Goal: Task Accomplishment & Management: Use online tool/utility

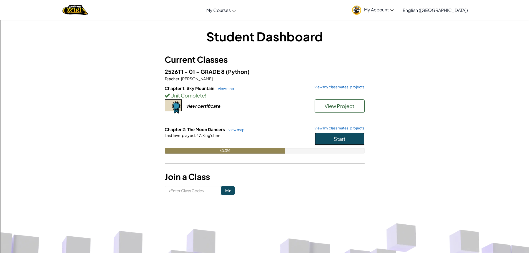
click at [343, 136] on span "Start" at bounding box center [340, 139] width 12 height 6
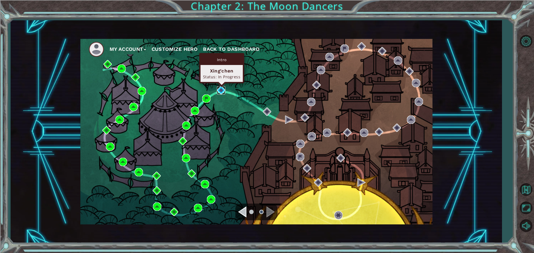
click at [220, 91] on img at bounding box center [221, 90] width 8 height 8
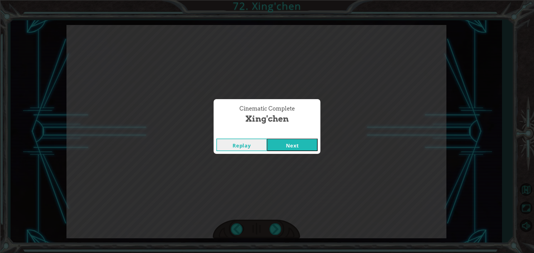
click at [296, 143] on button "Next" at bounding box center [292, 145] width 51 height 13
click at [283, 144] on button "Next" at bounding box center [292, 145] width 51 height 13
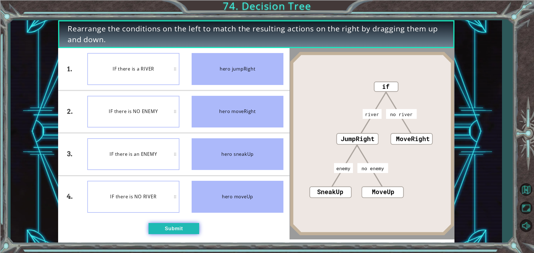
click at [192, 226] on button "Submit" at bounding box center [173, 228] width 51 height 11
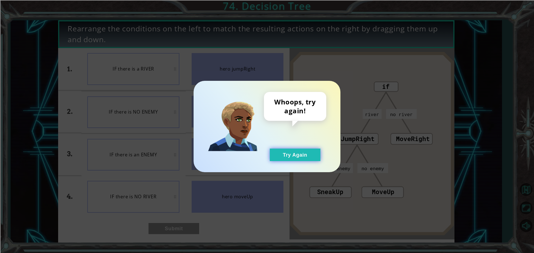
click at [287, 155] on button "Try Again" at bounding box center [295, 155] width 51 height 13
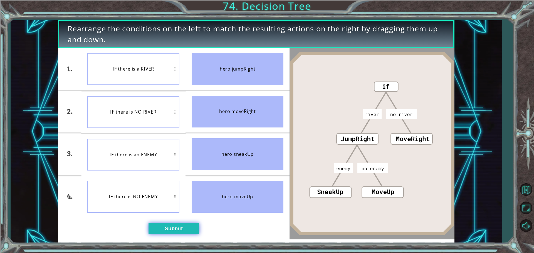
click at [181, 231] on button "Submit" at bounding box center [173, 228] width 51 height 11
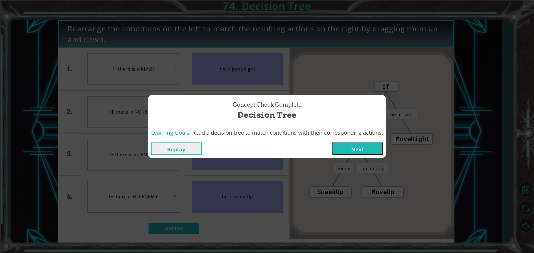
click at [377, 155] on button "Next" at bounding box center [357, 149] width 51 height 13
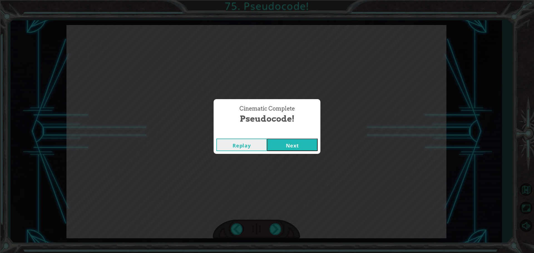
click at [308, 142] on button "Next" at bounding box center [292, 145] width 51 height 13
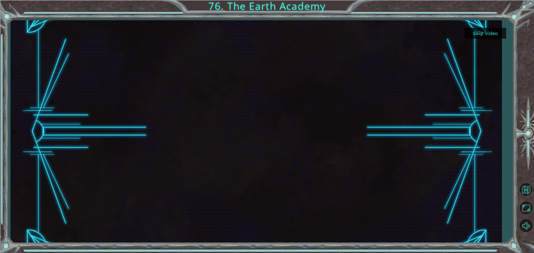
click at [481, 29] on button "Skip video" at bounding box center [485, 33] width 42 height 11
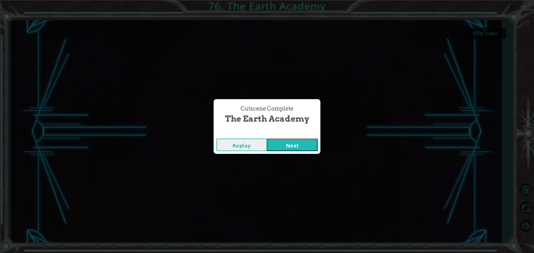
click at [301, 146] on button "Next" at bounding box center [292, 145] width 51 height 13
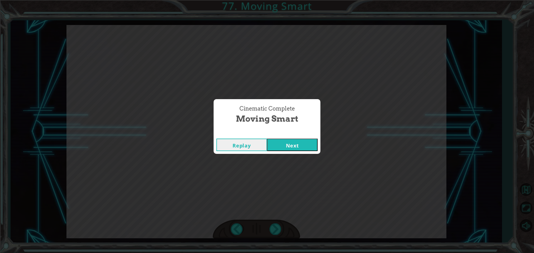
click at [307, 145] on button "Next" at bounding box center [292, 145] width 51 height 13
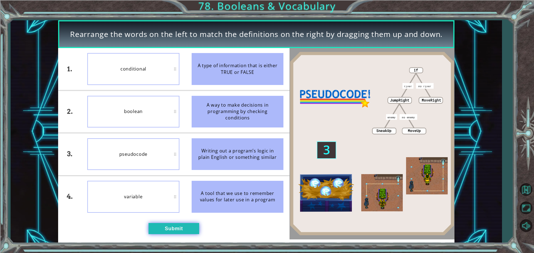
click at [180, 231] on button "Submit" at bounding box center [173, 228] width 51 height 11
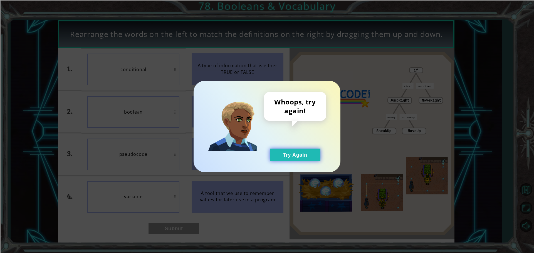
click at [293, 153] on button "Try Again" at bounding box center [295, 155] width 51 height 13
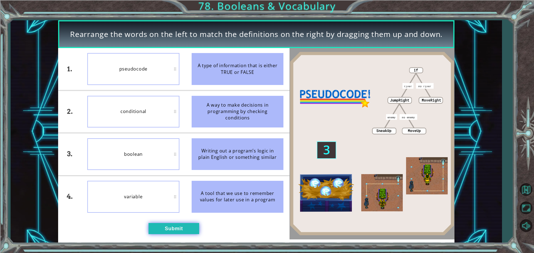
click at [183, 225] on button "Submit" at bounding box center [173, 228] width 51 height 11
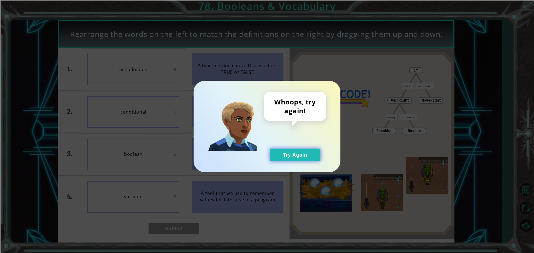
click at [285, 155] on button "Try Again" at bounding box center [295, 155] width 51 height 13
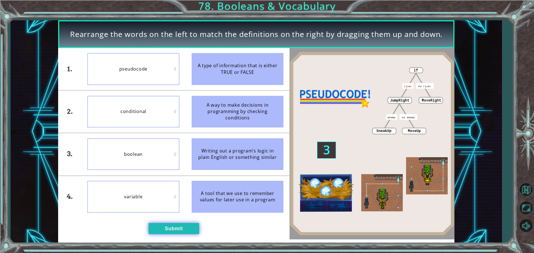
click at [184, 231] on button "Submit" at bounding box center [173, 228] width 51 height 11
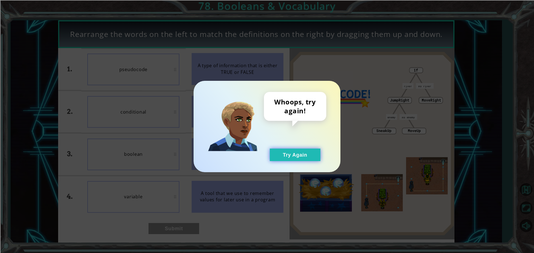
click at [296, 151] on button "Try Again" at bounding box center [295, 155] width 51 height 13
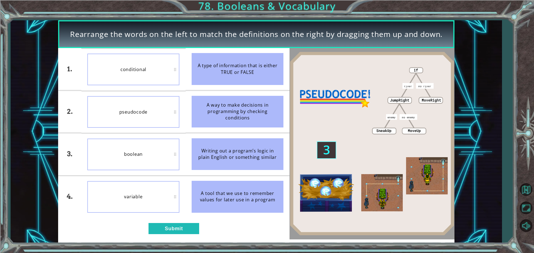
drag, startPoint x: 201, startPoint y: 223, endPoint x: 207, endPoint y: 224, distance: 5.8
click at [203, 223] on div "1. 2. 3. 4. conditional pseudocode boolean variable A type of information that …" at bounding box center [173, 143] width 231 height 191
click at [196, 233] on button "Submit" at bounding box center [173, 228] width 51 height 11
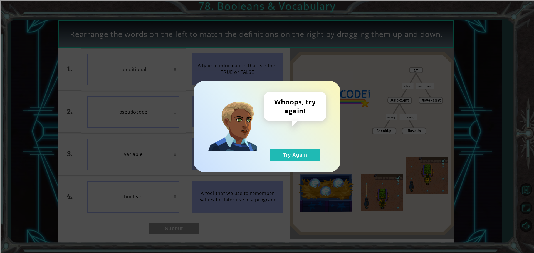
drag, startPoint x: 297, startPoint y: 146, endPoint x: 228, endPoint y: 162, distance: 70.6
click at [296, 146] on div "Whoops, try again! Try Again" at bounding box center [295, 126] width 62 height 69
click at [302, 162] on div "Whoops, try again! Try Again" at bounding box center [266, 126] width 147 height 91
drag, startPoint x: 300, startPoint y: 157, endPoint x: 296, endPoint y: 157, distance: 3.1
click at [297, 157] on button "Try Again" at bounding box center [295, 155] width 51 height 13
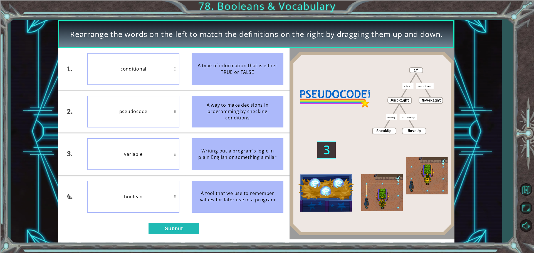
click at [191, 235] on div "1. 2. 3. 4. conditional pseudocode variable boolean A type of information that …" at bounding box center [173, 143] width 231 height 191
click at [191, 228] on button "Submit" at bounding box center [173, 228] width 51 height 11
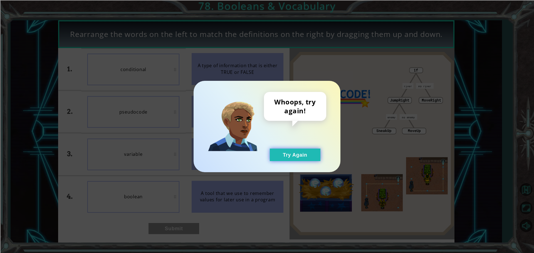
click at [299, 151] on button "Try Again" at bounding box center [295, 155] width 51 height 13
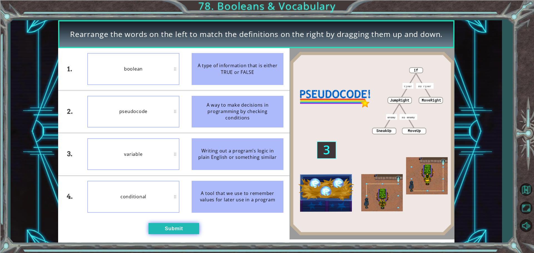
click at [196, 233] on button "Submit" at bounding box center [173, 228] width 51 height 11
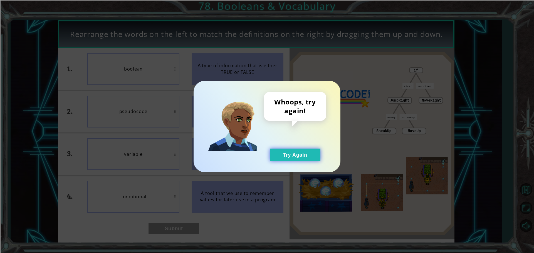
click at [294, 154] on button "Try Again" at bounding box center [295, 155] width 51 height 13
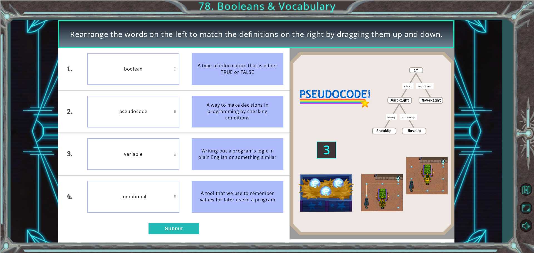
click at [143, 190] on div "conditional" at bounding box center [133, 197] width 92 height 32
click at [176, 228] on button "Submit" at bounding box center [173, 228] width 51 height 11
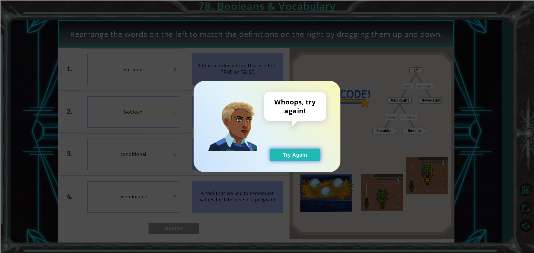
click at [280, 149] on button "Try Again" at bounding box center [295, 155] width 51 height 13
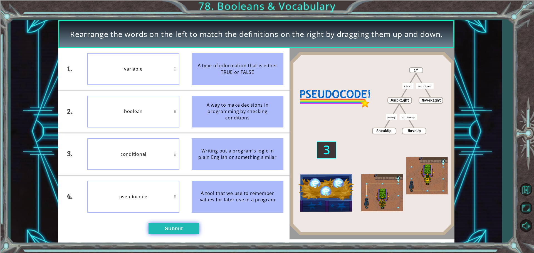
click at [186, 231] on button "Submit" at bounding box center [173, 228] width 51 height 11
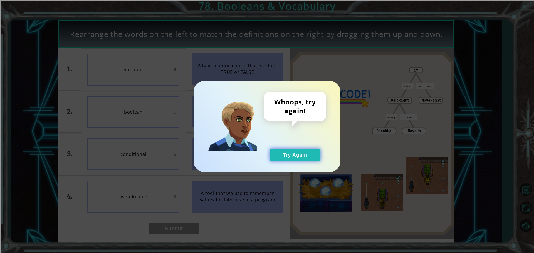
click at [296, 153] on button "Try Again" at bounding box center [295, 155] width 51 height 13
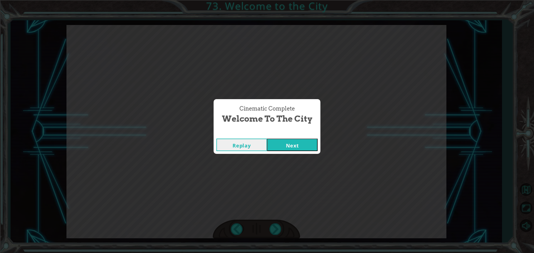
click at [297, 149] on button "Next" at bounding box center [292, 145] width 51 height 13
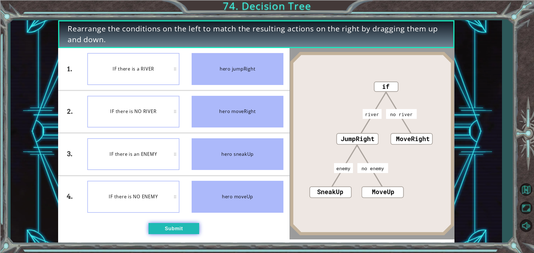
click at [187, 226] on button "Submit" at bounding box center [173, 228] width 51 height 11
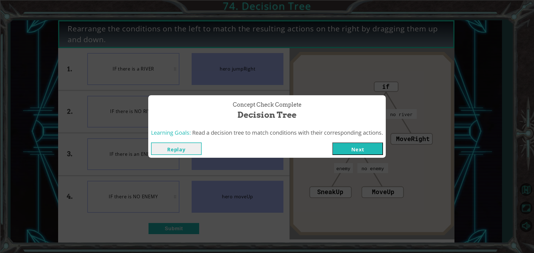
click at [356, 145] on button "Next" at bounding box center [357, 149] width 51 height 13
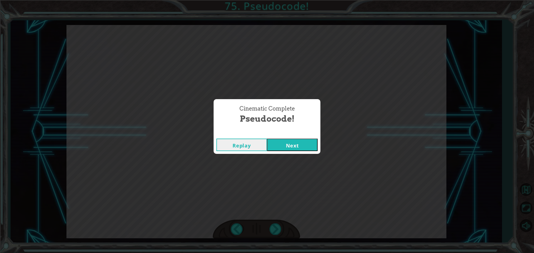
click at [281, 145] on button "Next" at bounding box center [292, 145] width 51 height 13
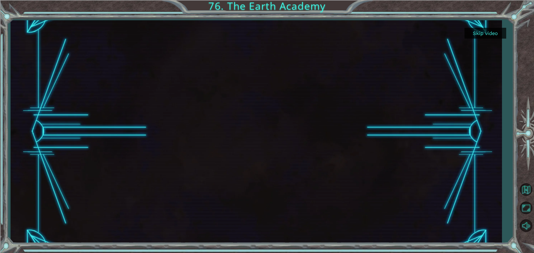
click at [495, 30] on button "Skip video" at bounding box center [485, 33] width 42 height 11
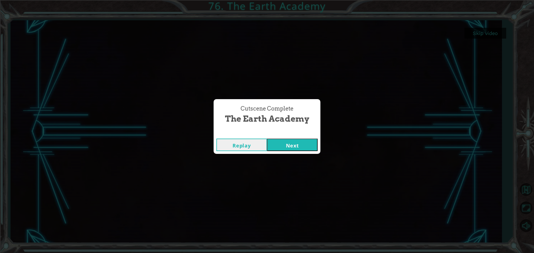
click at [301, 148] on button "Next" at bounding box center [292, 145] width 51 height 13
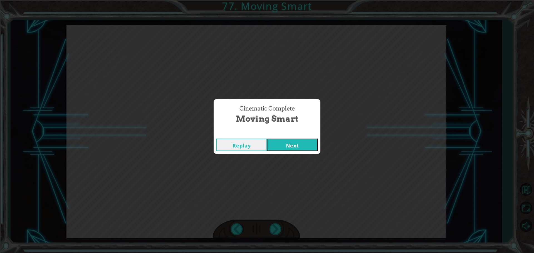
click at [309, 151] on button "Next" at bounding box center [292, 145] width 51 height 13
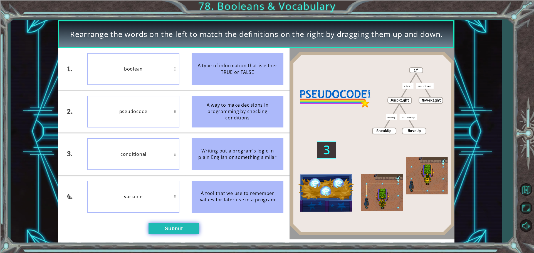
click at [179, 229] on button "Submit" at bounding box center [173, 228] width 51 height 11
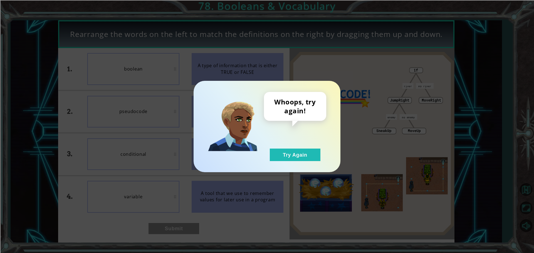
click at [294, 148] on div "Whoops, try again! Try Again" at bounding box center [295, 126] width 62 height 69
click at [293, 156] on button "Try Again" at bounding box center [295, 155] width 51 height 13
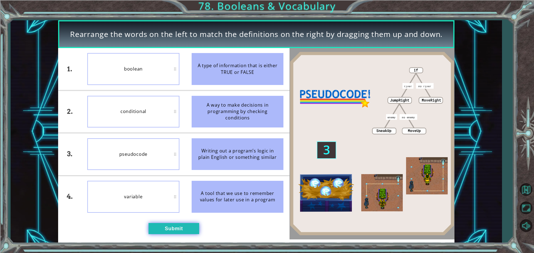
click at [186, 228] on button "Submit" at bounding box center [173, 228] width 51 height 11
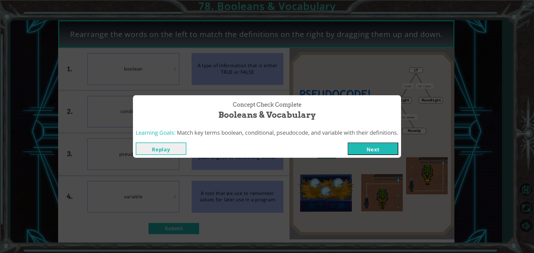
click at [362, 148] on button "Next" at bounding box center [372, 149] width 51 height 13
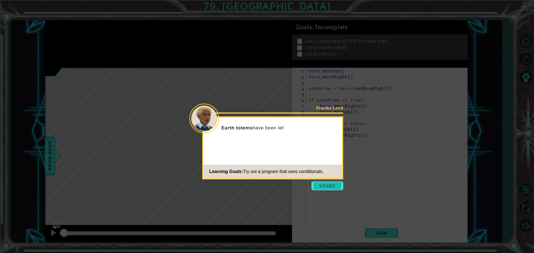
click at [325, 183] on button "Start" at bounding box center [327, 185] width 32 height 9
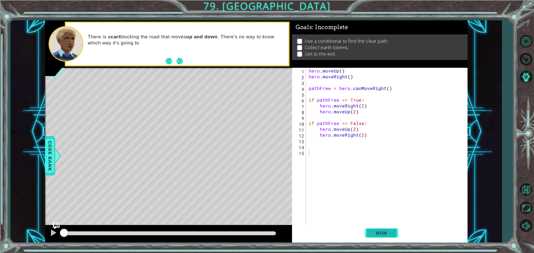
click at [388, 231] on span "Run" at bounding box center [381, 233] width 22 height 6
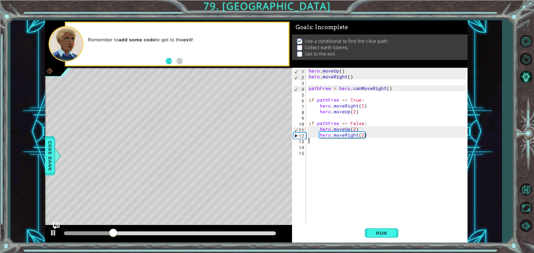
click at [317, 140] on div "hero . moveUp ( ) hero . moveRight ( ) pathFree = hero . canMoveRight ( ) if pa…" at bounding box center [387, 152] width 161 height 169
click at [53, 231] on div at bounding box center [53, 232] width 7 height 7
drag, startPoint x: 335, startPoint y: 143, endPoint x: 338, endPoint y: 139, distance: 4.8
click at [335, 141] on div "hero . moveUp ( ) hero . moveRight ( ) pathFree = hero . canMoveRight ( ) if pa…" at bounding box center [387, 152] width 161 height 169
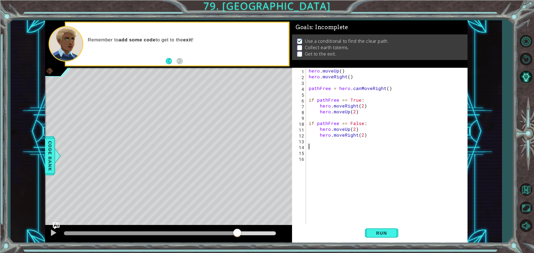
type textarea "I"
type textarea "if pathFree == true;"
click at [351, 148] on div "hero . moveUp ( ) hero . moveRight ( ) pathFree = hero . canMoveRight ( ) if pa…" at bounding box center [387, 152] width 161 height 169
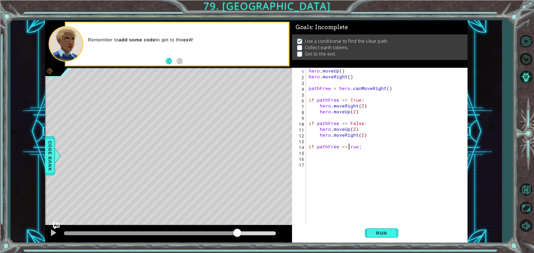
type textarea "if pathFree == True;"
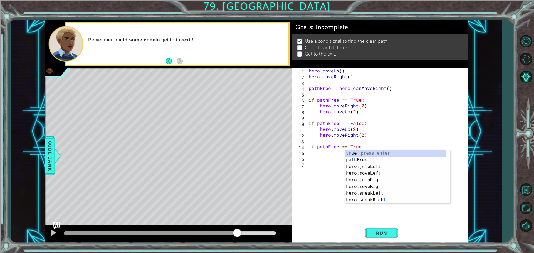
scroll to position [0, 3]
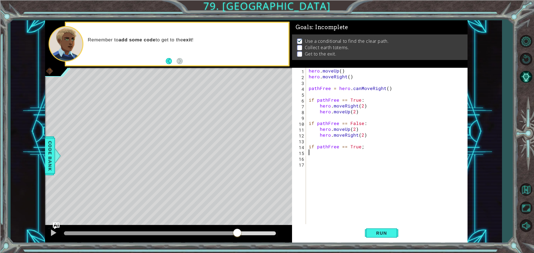
click at [319, 151] on div "hero . moveUp ( ) hero . moveRight ( ) pathFree = hero . canMoveRight ( ) if pa…" at bounding box center [387, 152] width 161 height 169
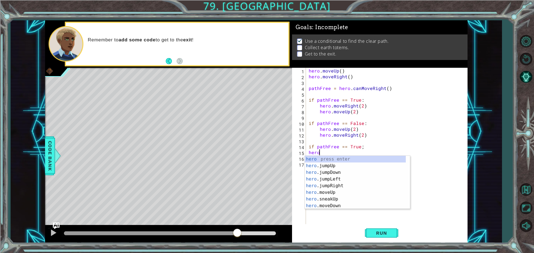
scroll to position [0, 0]
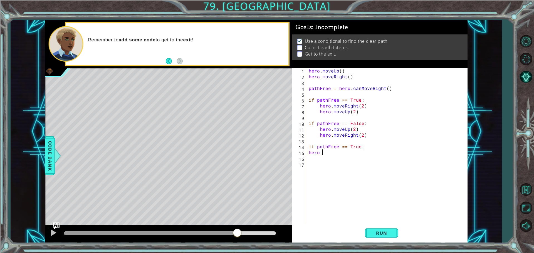
type textarea "hero"
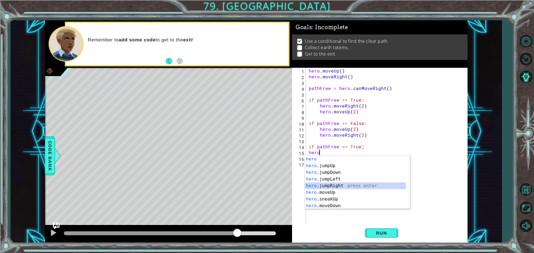
click at [352, 188] on div "hero press enter hero .jumpUp press enter hero .jumpDown press enter hero .jump…" at bounding box center [355, 189] width 101 height 67
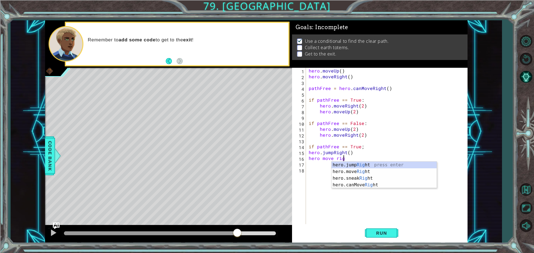
scroll to position [0, 2]
click at [356, 172] on div "hero.jump Righ t press enter hero.move Righ t press enter hero.sneak Righ t pre…" at bounding box center [383, 182] width 105 height 40
type textarea "hero move hero.moveRight(1)"
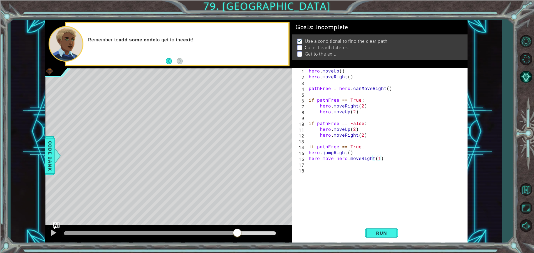
click at [381, 161] on div "hero . moveUp ( ) hero . moveRight ( ) pathFree = hero . canMoveRight ( ) if pa…" at bounding box center [387, 152] width 161 height 169
click at [344, 170] on div "hero . moveUp ( ) hero . moveRight ( ) pathFree = hero . canMoveRight ( ) if pa…" at bounding box center [387, 152] width 161 height 169
click at [344, 165] on div "hero . moveUp ( ) hero . moveRight ( ) pathFree = hero . canMoveRight ( ) if pa…" at bounding box center [387, 152] width 161 height 169
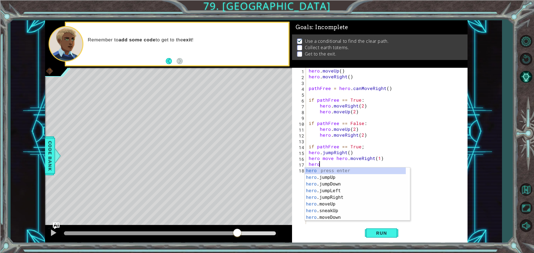
type textarea "herom"
click at [347, 203] on div "hero . m oveUp press enter hero . m oveDown press enter hero . m oveLeft press …" at bounding box center [355, 201] width 101 height 67
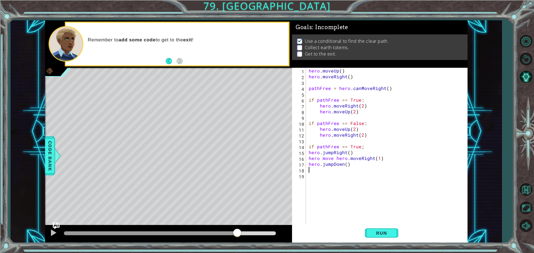
scroll to position [0, 0]
type textarea "h"
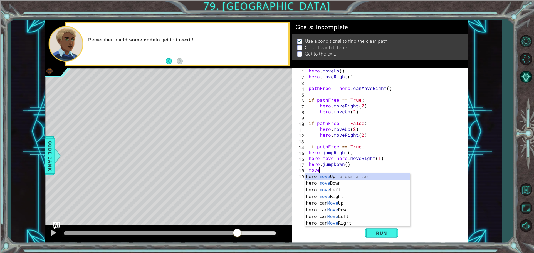
scroll to position [0, 0]
click at [338, 181] on div "hero. move Up press enter hero. move Down press enter hero. move Left press ent…" at bounding box center [357, 206] width 105 height 67
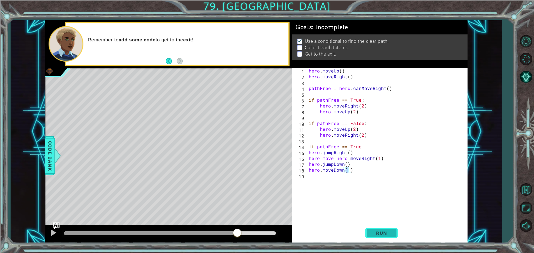
click at [388, 228] on button "Run" at bounding box center [381, 233] width 33 height 18
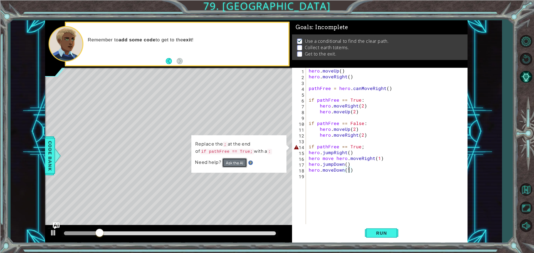
click at [233, 164] on button "Ask the AI" at bounding box center [234, 162] width 25 height 9
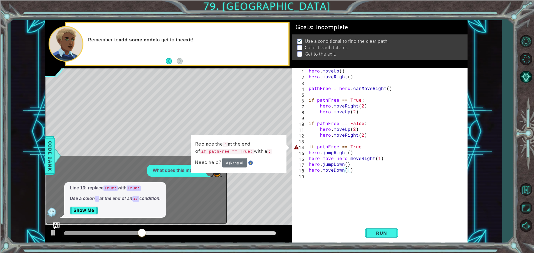
click at [369, 148] on div "hero . moveUp ( ) hero . moveRight ( ) pathFree = hero . canMoveRight ( ) if pa…" at bounding box center [387, 152] width 161 height 169
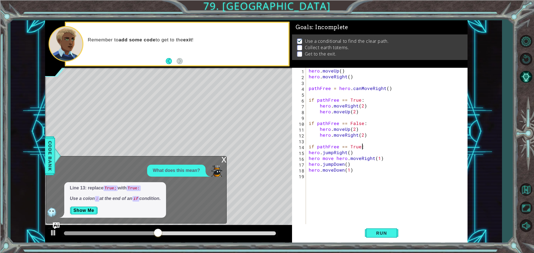
scroll to position [0, 3]
click at [390, 238] on button "Run" at bounding box center [381, 233] width 33 height 18
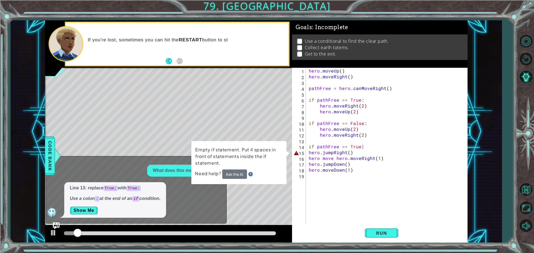
click at [237, 180] on div "Empty if statement. Put 4 spaces in front of statements inside the if statement…" at bounding box center [238, 162] width 95 height 43
click at [237, 175] on button "Ask the AI" at bounding box center [234, 174] width 25 height 9
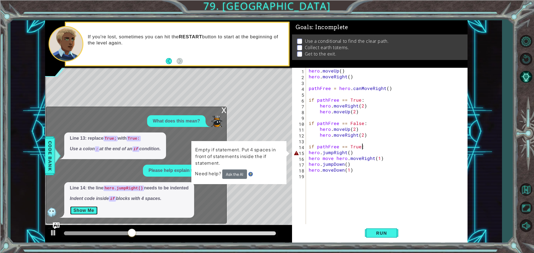
click at [89, 209] on button "Show Me" at bounding box center [84, 210] width 28 height 9
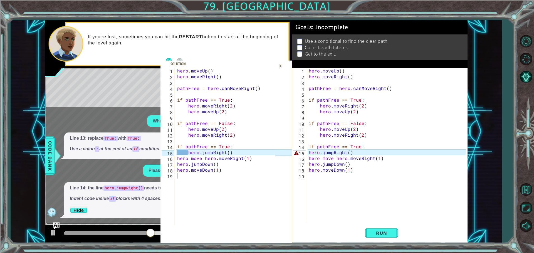
click at [309, 151] on div "hero . moveUp ( ) hero . moveRight ( ) pathFree = hero . canMoveRight ( ) if pa…" at bounding box center [387, 152] width 161 height 169
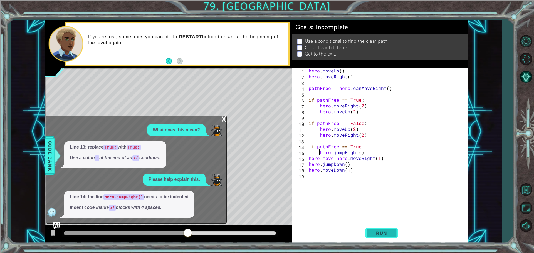
click at [381, 232] on span "Run" at bounding box center [381, 233] width 22 height 6
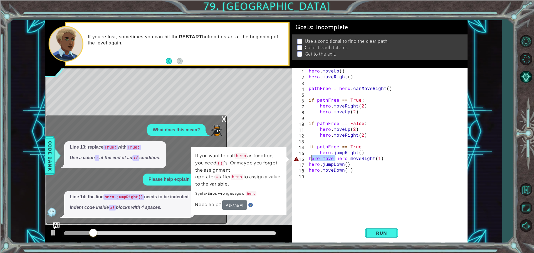
drag, startPoint x: 335, startPoint y: 158, endPoint x: 307, endPoint y: 161, distance: 27.4
click at [307, 161] on div "hero . moveUp ( ) hero . moveRight ( ) pathFree = hero . canMoveRight ( ) if pa…" at bounding box center [387, 152] width 161 height 169
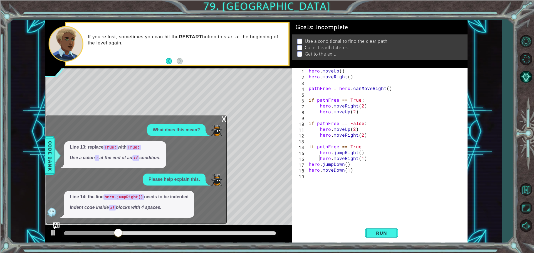
click at [307, 163] on div "hero.moveRight(1) 1 2 3 4 5 6 7 8 9 10 11 12 13 14 15 16 17 18 19 hero . moveUp…" at bounding box center [379, 147] width 174 height 158
click at [384, 227] on button "Run" at bounding box center [381, 233] width 33 height 18
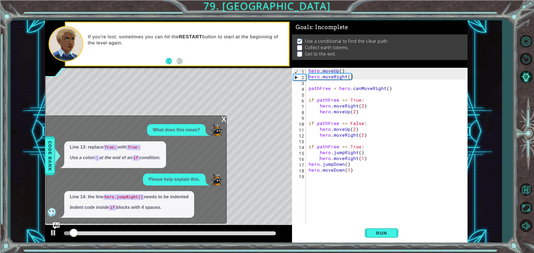
click at [225, 117] on div "x" at bounding box center [223, 119] width 5 height 6
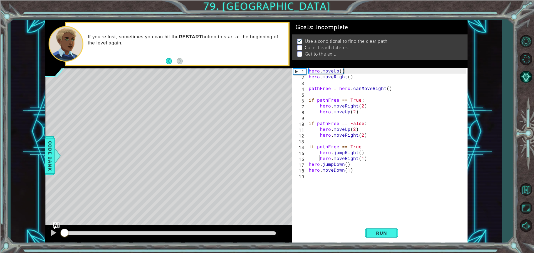
drag, startPoint x: 158, startPoint y: 230, endPoint x: 64, endPoint y: 234, distance: 94.0
click at [64, 234] on div at bounding box center [64, 233] width 10 height 10
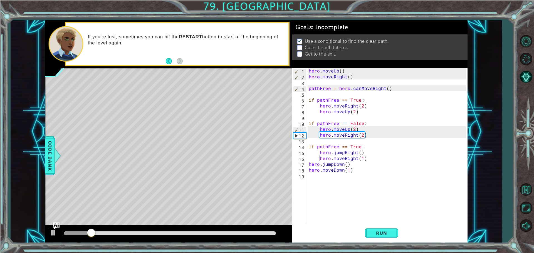
click at [46, 236] on div at bounding box center [168, 234] width 247 height 18
click at [48, 234] on button at bounding box center [53, 233] width 11 height 11
click at [55, 231] on div at bounding box center [53, 232] width 7 height 7
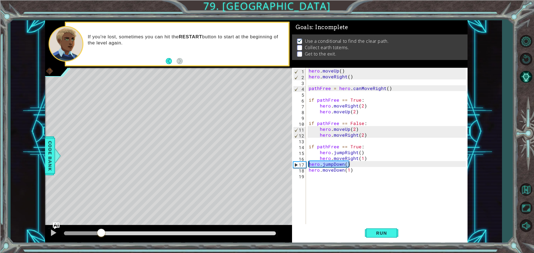
drag, startPoint x: 354, startPoint y: 161, endPoint x: 309, endPoint y: 164, distance: 45.1
click at [309, 164] on div "hero . moveUp ( ) hero . moveRight ( ) pathFree = hero . canMoveRight ( ) if pa…" at bounding box center [387, 152] width 161 height 169
type textarea "hero.jumpDown()"
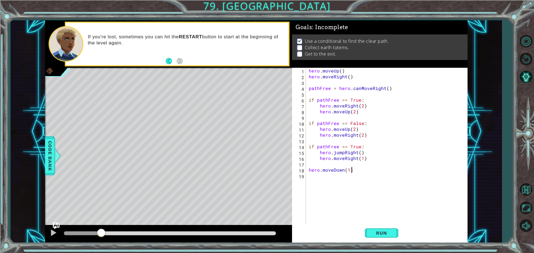
drag, startPoint x: 357, startPoint y: 173, endPoint x: 355, endPoint y: 171, distance: 3.0
click at [356, 172] on div "hero . moveUp ( ) hero . moveRight ( ) pathFree = hero . canMoveRight ( ) if pa…" at bounding box center [387, 152] width 161 height 169
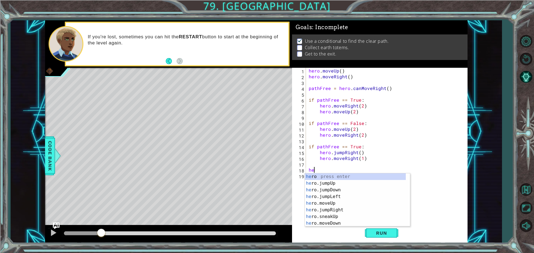
type textarea "h"
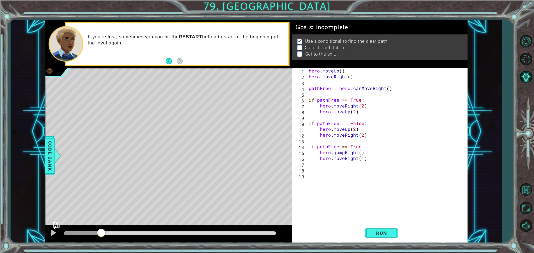
click at [365, 160] on div "hero . moveUp ( ) hero . moveRight ( ) pathFree = hero . canMoveRight ( ) if pa…" at bounding box center [387, 152] width 161 height 169
type textarea "hero.moveRight(1)"
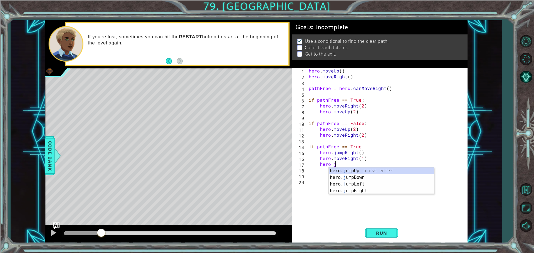
scroll to position [0, 1]
type textarea "hero ju"
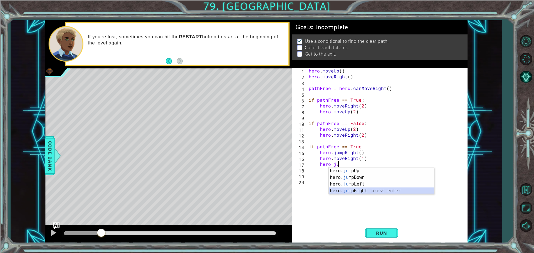
click at [384, 191] on div "hero. ju mpUp press enter hero. ju mpDown press enter hero. [PERSON_NAME] mpLef…" at bounding box center [380, 188] width 105 height 40
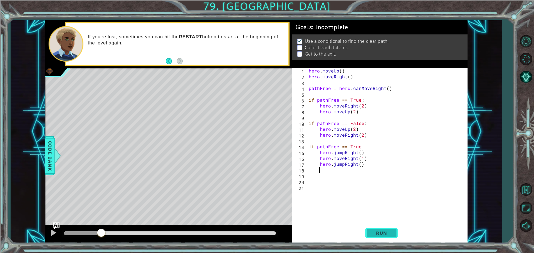
click at [373, 229] on button "Run" at bounding box center [381, 233] width 33 height 18
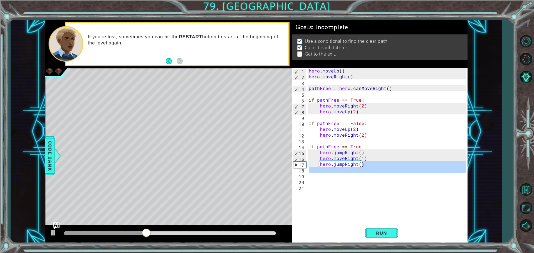
drag, startPoint x: 372, startPoint y: 165, endPoint x: 364, endPoint y: 174, distance: 11.8
click at [364, 174] on div "hero . moveUp ( ) hero . moveRight ( ) pathFree = hero . canMoveRight ( ) if pa…" at bounding box center [387, 152] width 161 height 169
drag, startPoint x: 364, startPoint y: 191, endPoint x: 360, endPoint y: 191, distance: 3.7
click at [360, 191] on div "hero . moveUp ( ) hero . moveRight ( ) pathFree = hero . canMoveRight ( ) if pa…" at bounding box center [387, 152] width 161 height 169
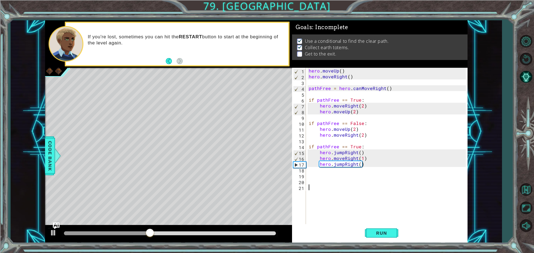
scroll to position [0, 0]
click at [381, 231] on span "Run" at bounding box center [381, 233] width 22 height 6
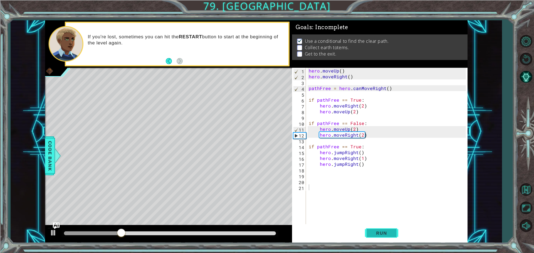
click at [385, 227] on button "Run" at bounding box center [381, 233] width 33 height 18
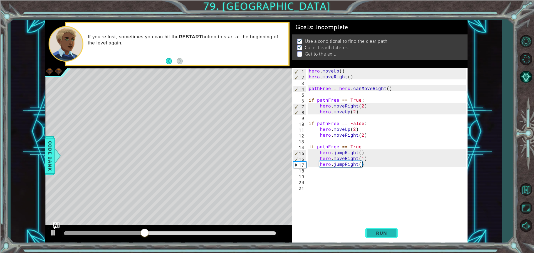
click at [376, 234] on span "Run" at bounding box center [381, 233] width 22 height 6
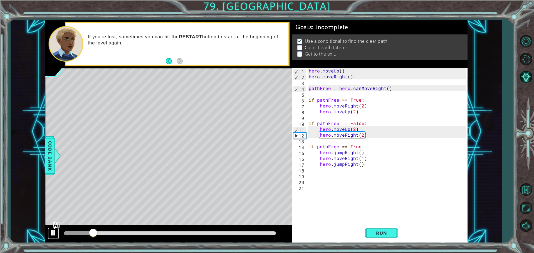
click at [56, 230] on div at bounding box center [53, 232] width 7 height 7
click at [529, 76] on button "AI Hint" at bounding box center [525, 77] width 16 height 16
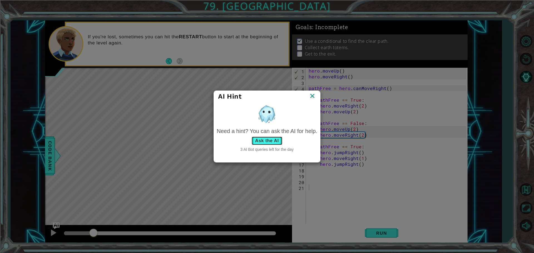
click at [278, 136] on button "Ask the AI" at bounding box center [266, 140] width 31 height 9
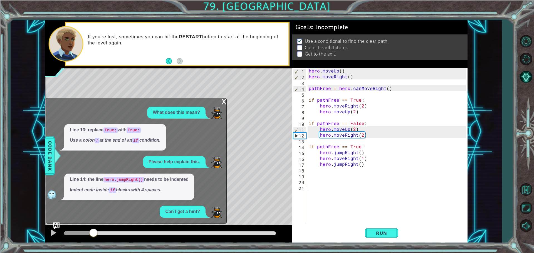
scroll to position [17, 0]
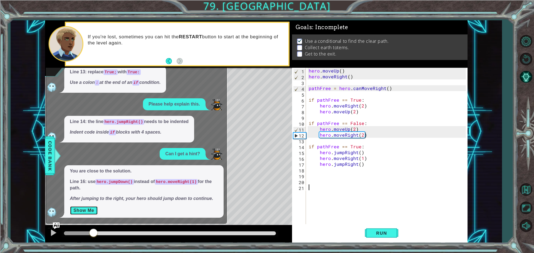
click at [93, 210] on button "Show Me" at bounding box center [84, 210] width 28 height 9
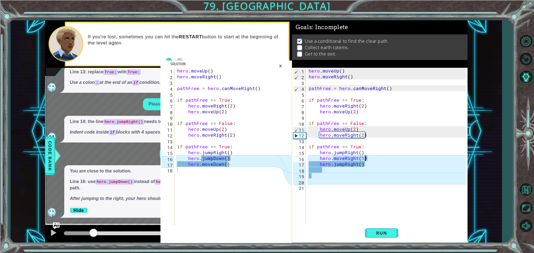
drag, startPoint x: 333, startPoint y: 157, endPoint x: 373, endPoint y: 158, distance: 40.0
click at [373, 158] on div "hero . moveUp ( ) hero . moveRight ( ) pathFree = hero . canMoveRight ( ) if pa…" at bounding box center [387, 152] width 161 height 169
type textarea "hero."
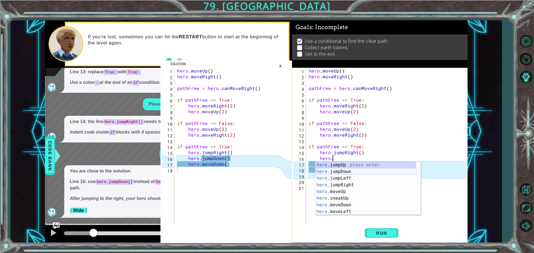
click at [377, 171] on div "hero. jumpUp press enter hero. jumpDown press enter hero. jumpLeft press enter …" at bounding box center [365, 195] width 101 height 67
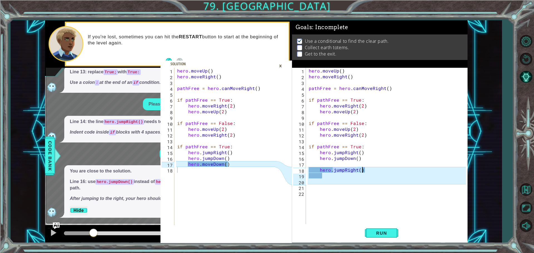
drag, startPoint x: 333, startPoint y: 170, endPoint x: 375, endPoint y: 171, distance: 41.7
click at [375, 171] on div "hero . moveUp ( ) hero . moveRight ( ) pathFree = hero . canMoveRight ( ) if pa…" at bounding box center [387, 152] width 161 height 169
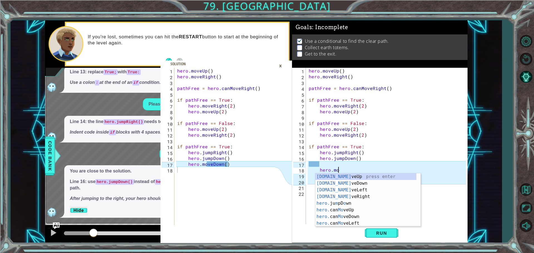
scroll to position [0, 2]
click at [352, 182] on div "hero.move Up press enter hero.move Down press enter hero.move Left press enter …" at bounding box center [367, 206] width 105 height 67
type textarea "hero.moveDown(1)"
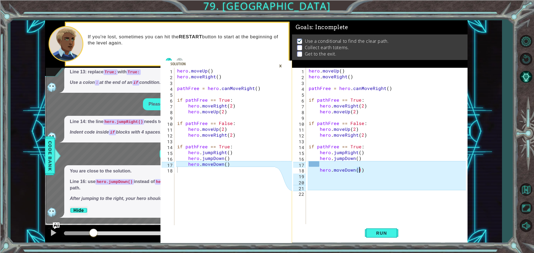
click at [359, 163] on div "hero . moveUp ( ) hero . moveRight ( ) pathFree = hero . canMoveRight ( ) if pa…" at bounding box center [387, 152] width 161 height 169
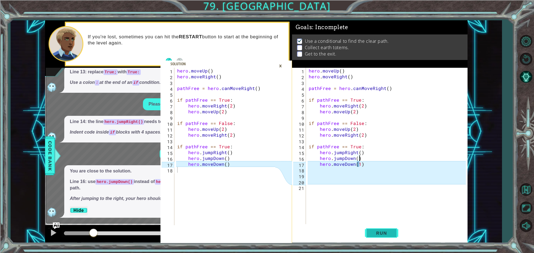
type textarea "hero.jumpDown()"
click at [388, 235] on span "Run" at bounding box center [381, 233] width 22 height 6
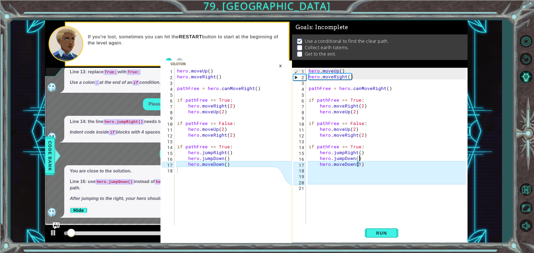
click at [282, 63] on div "×" at bounding box center [280, 65] width 9 height 9
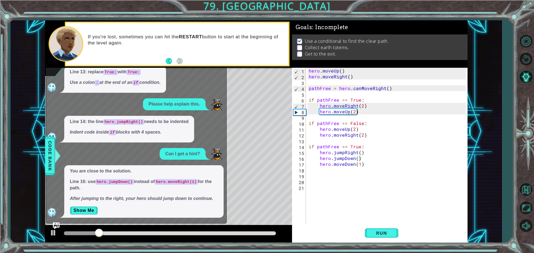
click at [270, 126] on div "Level Map" at bounding box center [173, 150] width 257 height 164
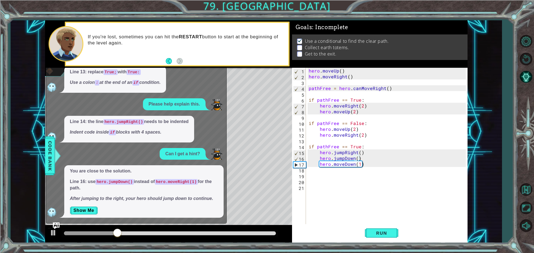
click at [256, 142] on div "Level Map" at bounding box center [173, 150] width 257 height 164
drag, startPoint x: 215, startPoint y: 83, endPoint x: 210, endPoint y: 63, distance: 20.8
click at [214, 81] on div "Line 13: replace True; with True: Use a colon : at the end of an if condition." at bounding box center [134, 79] width 177 height 27
drag, startPoint x: 210, startPoint y: 63, endPoint x: 190, endPoint y: 62, distance: 20.3
click at [200, 62] on div "If you're lost, sometimes you can hit the RESTART button to start at the beginn…" at bounding box center [177, 44] width 222 height 43
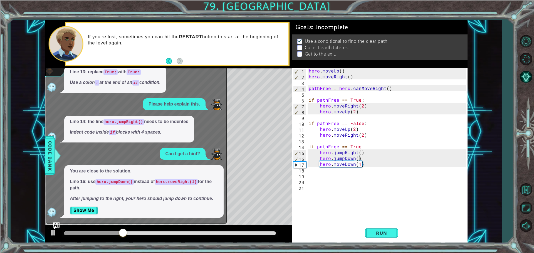
click at [189, 62] on div "If you're lost, sometimes you can hit the RESTART button to start at the beginn…" at bounding box center [177, 44] width 222 height 43
drag, startPoint x: 189, startPoint y: 62, endPoint x: 203, endPoint y: 61, distance: 13.6
click at [192, 61] on div "If you're lost, sometimes you can hit the RESTART button to start at the beginn…" at bounding box center [177, 44] width 222 height 43
click at [203, 61] on div "If you're lost, sometimes you can hit the RESTART button to start at the beginn…" at bounding box center [177, 44] width 222 height 43
click at [215, 81] on div "Line 13: replace True; with True: Use a colon : at the end of an if condition." at bounding box center [134, 79] width 177 height 27
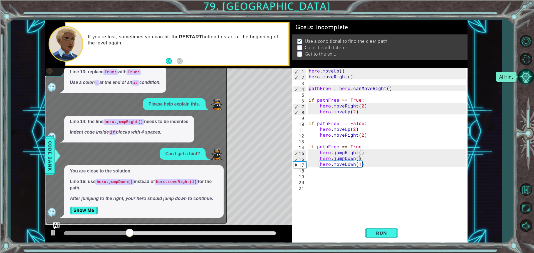
click at [525, 79] on button "AI Hint" at bounding box center [525, 77] width 16 height 16
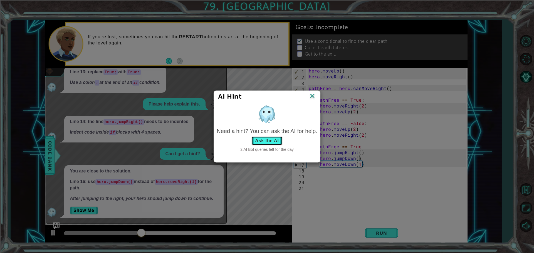
click at [271, 140] on button "Ask the AI" at bounding box center [266, 140] width 31 height 9
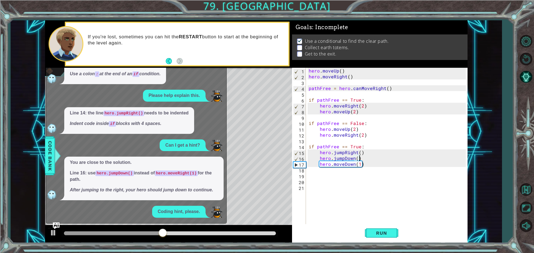
scroll to position [89, 0]
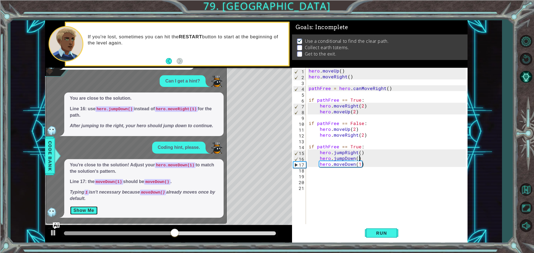
click at [91, 209] on button "Show Me" at bounding box center [84, 210] width 28 height 9
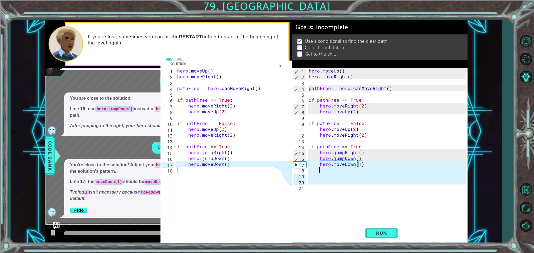
click at [354, 167] on div "hero . moveUp ( ) hero . moveRight ( ) pathFree = hero . canMoveRight ( ) if pa…" at bounding box center [387, 152] width 161 height 169
click at [282, 63] on div "×" at bounding box center [280, 65] width 9 height 9
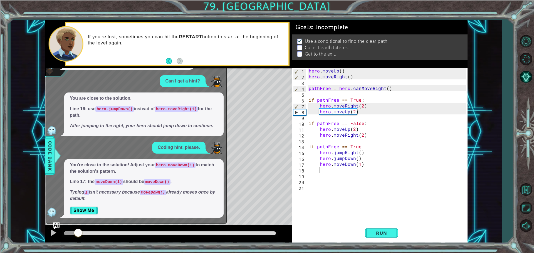
drag, startPoint x: 240, startPoint y: 230, endPoint x: 48, endPoint y: 211, distance: 192.4
click at [48, 211] on div "1 2 3 4 5 6 7 8 9 10 11 12 13 14 15 16 17 18 hero . moveUp ( ) hero . moveRight…" at bounding box center [256, 131] width 422 height 223
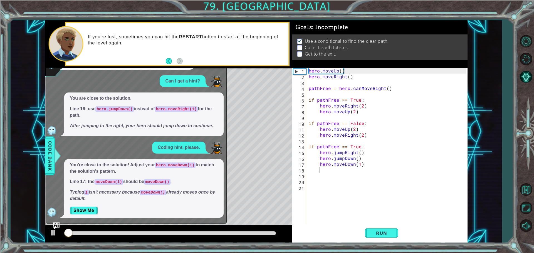
click at [260, 173] on div "Level Map" at bounding box center [173, 150] width 257 height 164
drag, startPoint x: 260, startPoint y: 173, endPoint x: 257, endPoint y: 171, distance: 3.1
click at [258, 173] on div "Level Map" at bounding box center [173, 150] width 257 height 164
drag, startPoint x: 376, startPoint y: 156, endPoint x: 358, endPoint y: 161, distance: 19.1
click at [377, 156] on div "hero . moveUp ( ) hero . moveRight ( ) pathFree = hero . canMoveRight ( ) if pa…" at bounding box center [387, 152] width 161 height 169
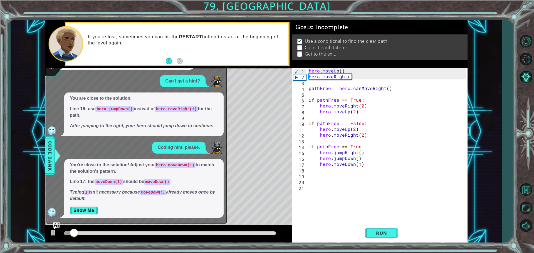
drag, startPoint x: 348, startPoint y: 166, endPoint x: 346, endPoint y: 168, distance: 3.2
click at [346, 168] on div "hero . moveUp ( ) hero . moveRight ( ) pathFree = hero . canMoveRight ( ) if pa…" at bounding box center [387, 152] width 161 height 169
type textarea "hero.moveDown(1)"
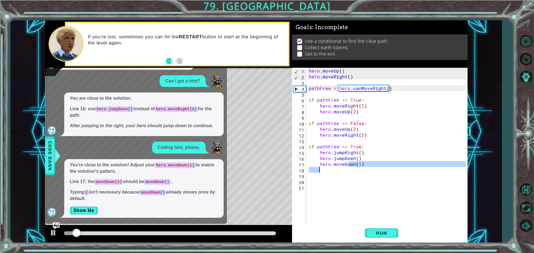
click at [344, 168] on div "hero . moveUp ( ) hero . moveRight ( ) pathFree = hero . canMoveRight ( ) if pa…" at bounding box center [386, 147] width 158 height 158
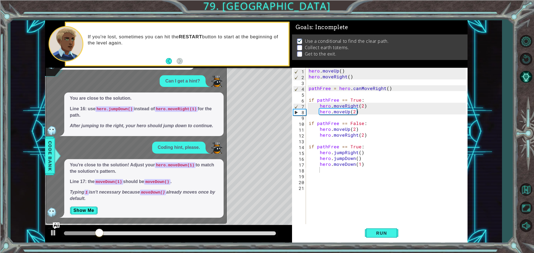
drag, startPoint x: 217, startPoint y: 94, endPoint x: 206, endPoint y: 93, distance: 11.7
click at [216, 94] on div "You are close to the solution. Line 16: use hero.jumpDown() instead of hero.mov…" at bounding box center [143, 114] width 159 height 43
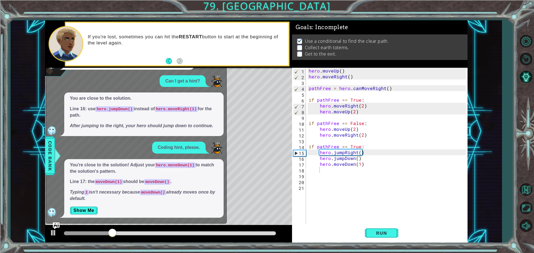
click at [80, 206] on div "You're close to the solution! Adjust your hero.moveDown(1) to match the solutio…" at bounding box center [143, 188] width 159 height 59
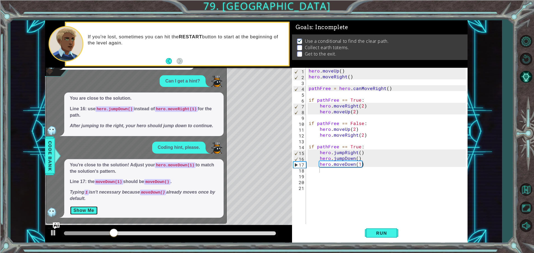
click at [80, 214] on button "Show Me" at bounding box center [84, 210] width 28 height 9
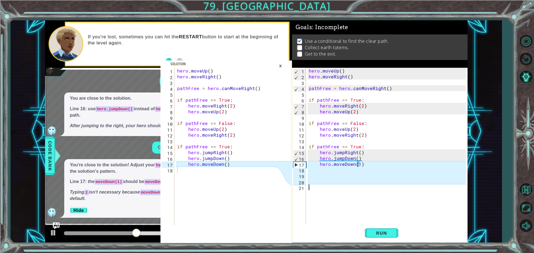
click at [327, 190] on div "hero . moveUp ( ) hero . moveRight ( ) pathFree = hero . canMoveRight ( ) if pa…" at bounding box center [387, 152] width 161 height 169
click at [365, 170] on div "hero . moveUp ( ) hero . moveRight ( ) pathFree = hero . canMoveRight ( ) if pa…" at bounding box center [387, 152] width 161 height 169
click at [368, 160] on div "hero . moveUp ( ) hero . moveRight ( ) pathFree = hero . canMoveRight ( ) if pa…" at bounding box center [387, 152] width 161 height 169
type textarea "hero.jumpDown()"
click at [281, 68] on div "×" at bounding box center [280, 65] width 9 height 9
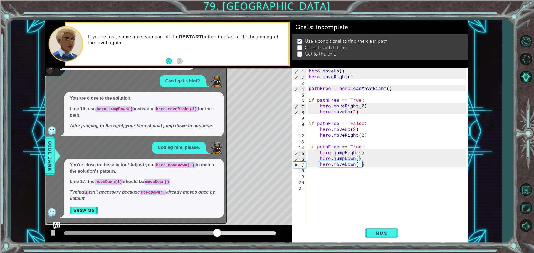
scroll to position [0, 0]
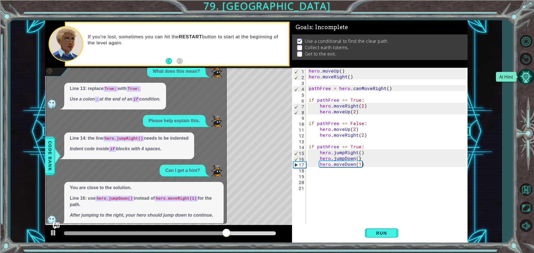
click at [529, 77] on button "AI Hint" at bounding box center [525, 77] width 16 height 16
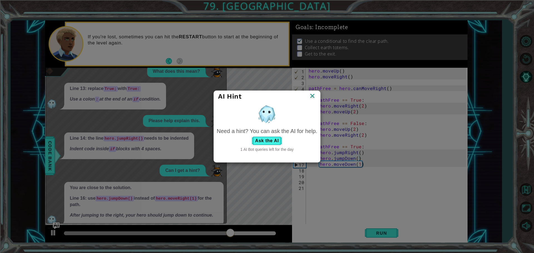
click at [529, 77] on div "AI Hint Need a hint? You can ask the AI for help. Ask the AI 1 AI Bot queries l…" at bounding box center [267, 126] width 534 height 253
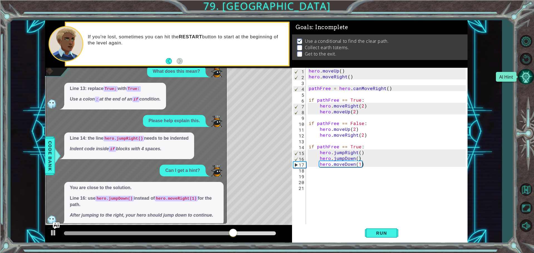
click at [529, 77] on button "AI Hint" at bounding box center [525, 77] width 16 height 16
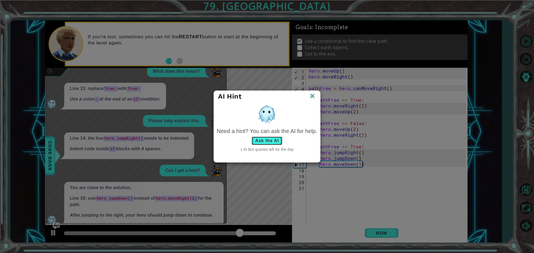
click at [268, 140] on button "Ask the AI" at bounding box center [266, 140] width 31 height 9
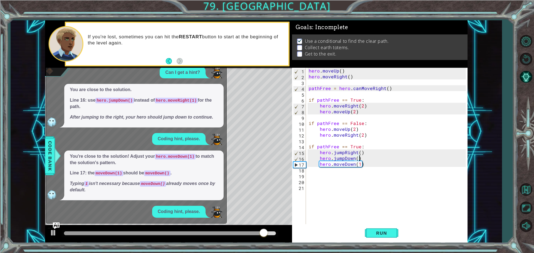
scroll to position [162, 0]
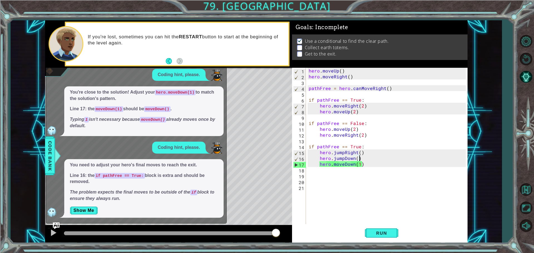
click at [339, 169] on div "hero . moveUp ( ) hero . moveRight ( ) pathFree = hero . canMoveRight ( ) if pa…" at bounding box center [387, 152] width 161 height 169
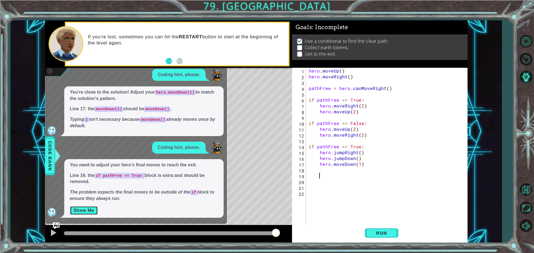
click at [90, 210] on button "Show Me" at bounding box center [84, 210] width 28 height 9
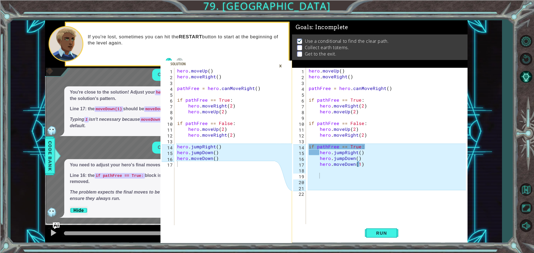
type textarea "if pathFree == True:"
drag, startPoint x: 367, startPoint y: 144, endPoint x: 309, endPoint y: 147, distance: 58.4
click at [309, 147] on div "hero . moveUp ( ) hero . moveRight ( ) pathFree = hero . canMoveRight ( ) if pa…" at bounding box center [387, 152] width 161 height 169
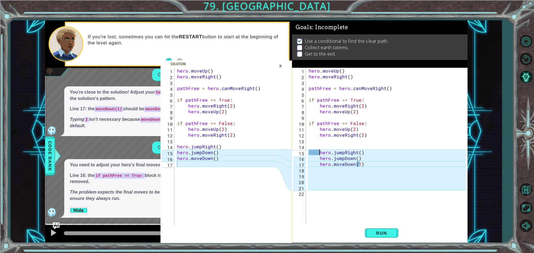
click at [319, 151] on div "hero . moveUp ( ) hero . moveRight ( ) pathFree = hero . canMoveRight ( ) if pa…" at bounding box center [387, 152] width 161 height 169
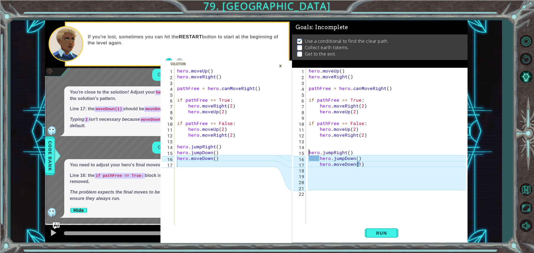
click at [319, 159] on div "hero . moveUp ( ) hero . moveRight ( ) pathFree = hero . canMoveRight ( ) if pa…" at bounding box center [387, 152] width 161 height 169
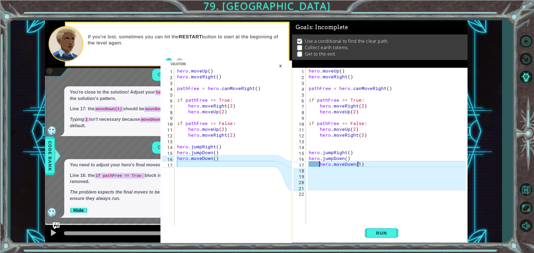
click at [318, 163] on div "hero . moveUp ( ) hero . moveRight ( ) pathFree = hero . canMoveRight ( ) if pa…" at bounding box center [387, 152] width 161 height 169
click at [356, 138] on div "hero . moveUp ( ) hero . moveRight ( ) pathFree = hero . canMoveRight ( ) if pa…" at bounding box center [387, 152] width 161 height 169
click at [351, 150] on div "hero . moveUp ( ) hero . moveRight ( ) pathFree = hero . canMoveRight ( ) if pa…" at bounding box center [387, 152] width 161 height 169
type textarea "hero.jumpRight()"
click at [363, 168] on div "hero . moveUp ( ) hero . moveRight ( ) pathFree = hero . canMoveRight ( ) if pa…" at bounding box center [387, 152] width 161 height 169
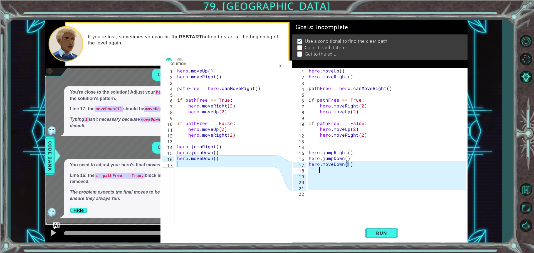
click at [364, 168] on div "hero . moveUp ( ) hero . moveRight ( ) pathFree = hero . canMoveRight ( ) if pa…" at bounding box center [387, 152] width 161 height 169
click at [348, 166] on div "hero . moveUp ( ) hero . moveRight ( ) pathFree = hero . canMoveRight ( ) if pa…" at bounding box center [387, 152] width 161 height 169
type textarea "hero.moveDown(1)"
click at [84, 210] on button "Hide" at bounding box center [79, 210] width 18 height 9
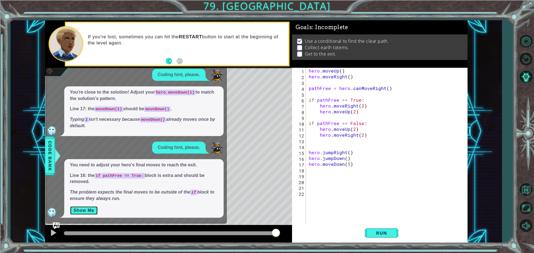
click at [84, 208] on button "Show Me" at bounding box center [84, 210] width 28 height 9
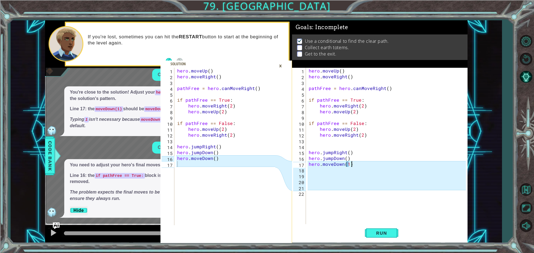
drag, startPoint x: 379, startPoint y: 162, endPoint x: 376, endPoint y: 165, distance: 3.8
click at [378, 163] on div "hero . moveUp ( ) hero . moveRight ( ) pathFree = hero . canMoveRight ( ) if pa…" at bounding box center [387, 152] width 161 height 169
click at [347, 164] on div "hero . moveUp ( ) hero . moveRight ( ) pathFree = hero . canMoveRight ( ) if pa…" at bounding box center [387, 152] width 161 height 169
click at [348, 164] on div "hero . moveUp ( ) hero . moveRight ( ) pathFree = hero . canMoveRight ( ) if pa…" at bounding box center [387, 152] width 161 height 169
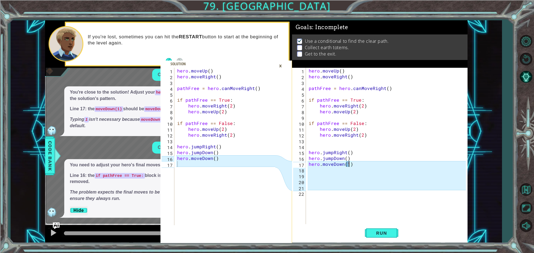
type textarea "hero.moveDown()"
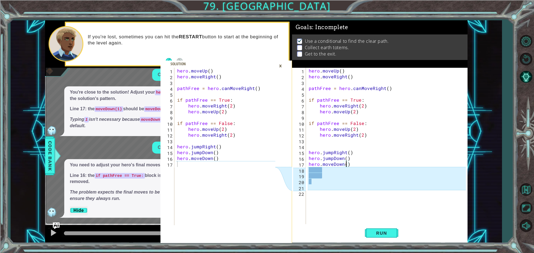
click at [360, 172] on div "hero . moveUp ( ) hero . moveRight ( ) pathFree = hero . canMoveRight ( ) if pa…" at bounding box center [387, 152] width 161 height 169
click at [328, 173] on div "hero . moveUp ( ) hero . moveRight ( ) pathFree = hero . canMoveRight ( ) if pa…" at bounding box center [387, 152] width 161 height 169
click at [315, 188] on div "hero . moveUp ( ) hero . moveRight ( ) pathFree = hero . canMoveRight ( ) if pa…" at bounding box center [387, 152] width 161 height 169
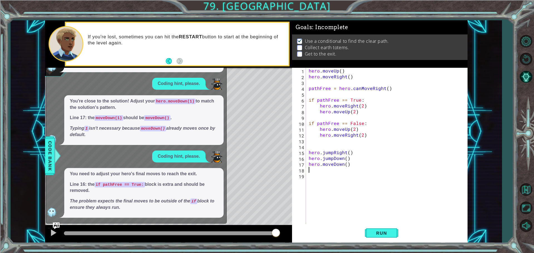
scroll to position [153, 0]
click at [370, 228] on button "Run" at bounding box center [381, 233] width 33 height 18
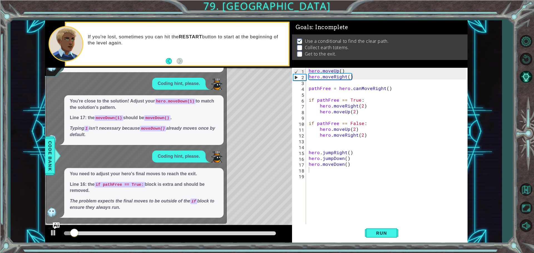
click at [197, 65] on div "If you're lost, sometimes you can hit the RESTART button to start at the beginn…" at bounding box center [177, 44] width 222 height 43
drag, startPoint x: 197, startPoint y: 65, endPoint x: 177, endPoint y: 101, distance: 41.5
click at [197, 66] on div "If you're lost, sometimes you can hit the RESTART button to start at the beginn…" at bounding box center [177, 44] width 225 height 45
click at [136, 68] on div "What does this mean? Line 13: replace True; with True: Use a colon : at the end…" at bounding box center [134, 65] width 177 height 306
click at [93, 18] on div "1 2 3 4 5 6 7 8 9 10 11 12 13 14 15 16 17 hero . moveUp ( ) hero . moveRight ( …" at bounding box center [267, 126] width 534 height 253
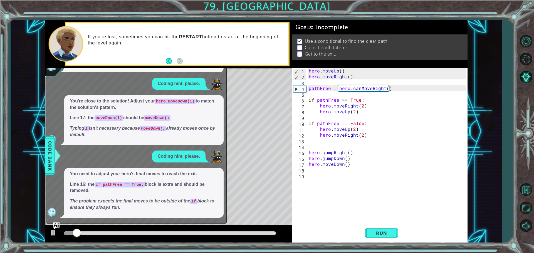
click at [84, 7] on div "1 2 3 4 5 6 7 8 9 10 11 12 13 14 15 16 17 hero . moveUp ( ) hero . moveRight ( …" at bounding box center [267, 126] width 534 height 253
click at [83, 6] on div "1 2 3 4 5 6 7 8 9 10 11 12 13 14 15 16 17 hero . moveUp ( ) hero . moveRight ( …" at bounding box center [267, 126] width 534 height 253
click at [84, 6] on div "1 2 3 4 5 6 7 8 9 10 11 12 13 14 15 16 17 hero . moveUp ( ) hero . moveRight ( …" at bounding box center [267, 126] width 534 height 253
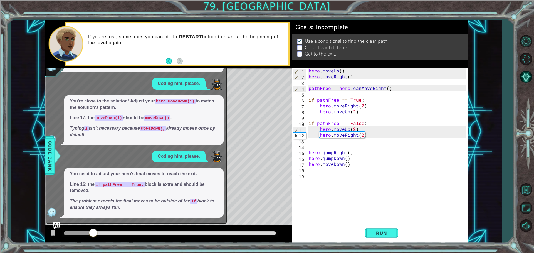
scroll to position [0, 0]
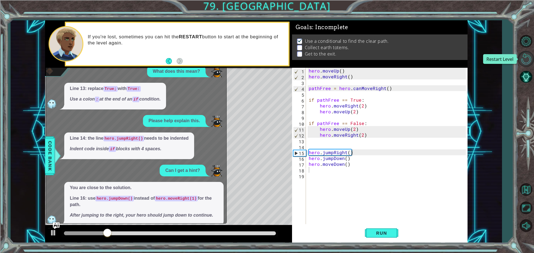
click at [529, 56] on button "Restart Level" at bounding box center [525, 59] width 16 height 16
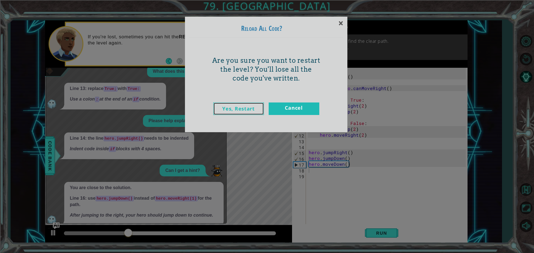
click at [237, 106] on link "Yes, Restart" at bounding box center [238, 109] width 51 height 13
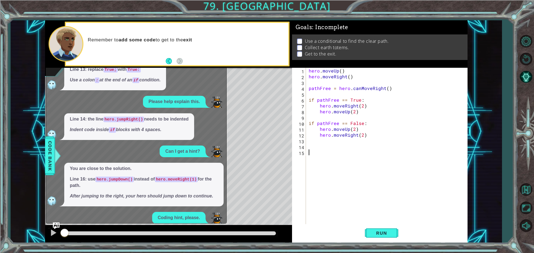
scroll to position [28, 0]
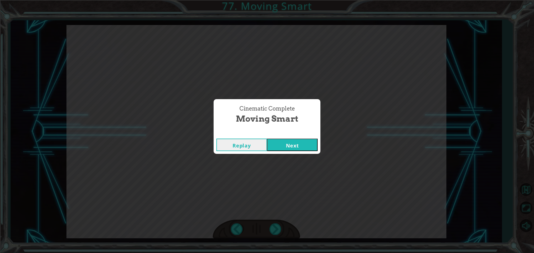
drag, startPoint x: 303, startPoint y: 142, endPoint x: 296, endPoint y: 150, distance: 10.6
click at [303, 141] on button "Next" at bounding box center [292, 145] width 51 height 13
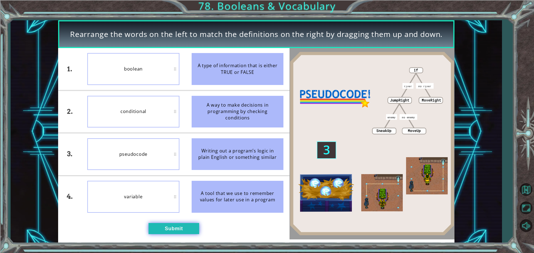
click at [191, 225] on button "Submit" at bounding box center [173, 228] width 51 height 11
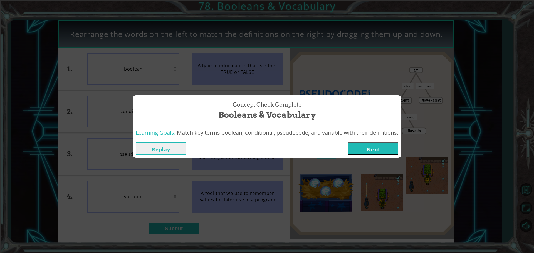
click at [377, 148] on button "Next" at bounding box center [372, 149] width 51 height 13
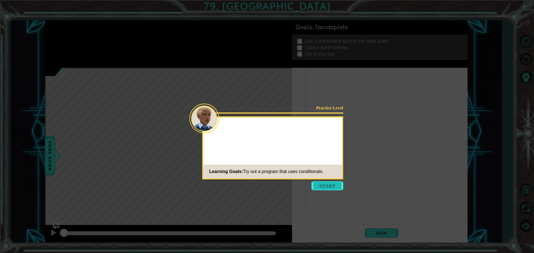
click at [332, 184] on button "Start" at bounding box center [327, 185] width 32 height 9
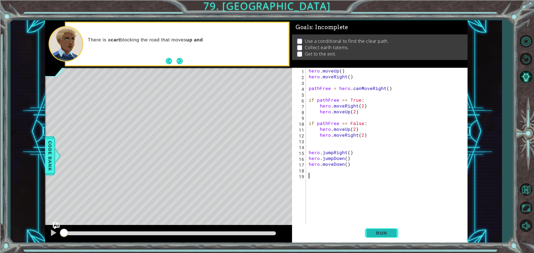
click at [386, 231] on span "Run" at bounding box center [381, 233] width 22 height 6
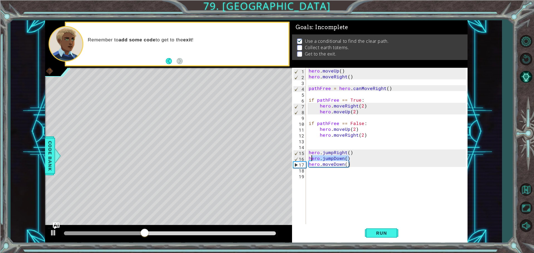
drag, startPoint x: 355, startPoint y: 158, endPoint x: 312, endPoint y: 159, distance: 43.6
click at [312, 159] on div "hero . moveUp ( ) hero . moveRight ( ) pathFree = hero . canMoveRight ( ) if pa…" at bounding box center [387, 152] width 161 height 169
type textarea "h"
click at [347, 152] on div "hero . moveUp ( ) hero . moveRight ( ) pathFree = hero . canMoveRight ( ) if pa…" at bounding box center [387, 152] width 161 height 169
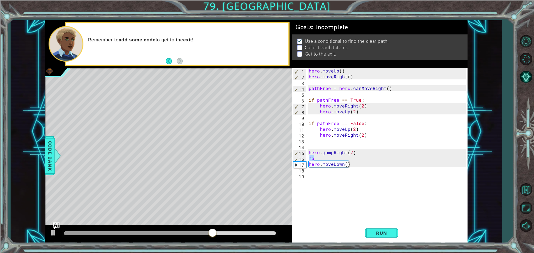
drag, startPoint x: 345, startPoint y: 158, endPoint x: 301, endPoint y: 157, distance: 43.4
click at [303, 157] on div "hero.jumpRight(2) 1 2 3 4 5 6 7 8 9 10 11 12 13 14 15 16 17 18 19 hero . moveUp…" at bounding box center [379, 147] width 174 height 158
type textarea "mo"
drag, startPoint x: 353, startPoint y: 166, endPoint x: 300, endPoint y: 167, distance: 53.6
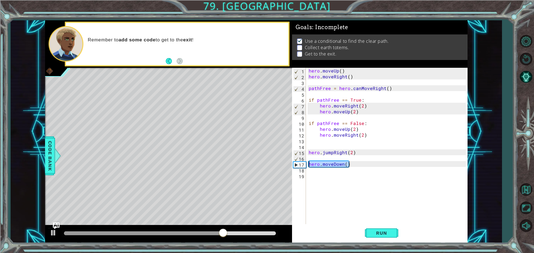
click at [300, 167] on div "1 2 3 4 5 6 7 8 9 10 11 12 13 14 15 16 17 18 19 hero . moveUp ( ) hero . moveRi…" at bounding box center [379, 147] width 174 height 158
type textarea "hero.moveDown()"
click at [325, 157] on div "hero . moveUp ( ) hero . moveRight ( ) pathFree = hero . canMoveRight ( ) if pa…" at bounding box center [387, 152] width 161 height 169
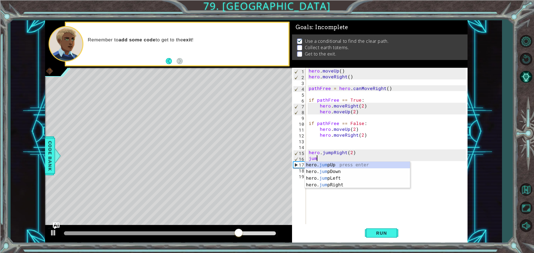
type textarea "jump"
click at [341, 171] on div "hero. jump Up press enter hero. jump Down press enter hero. jump Left press ent…" at bounding box center [357, 182] width 105 height 40
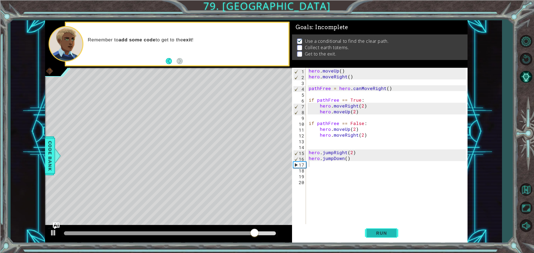
click at [391, 235] on span "Run" at bounding box center [381, 233] width 22 height 6
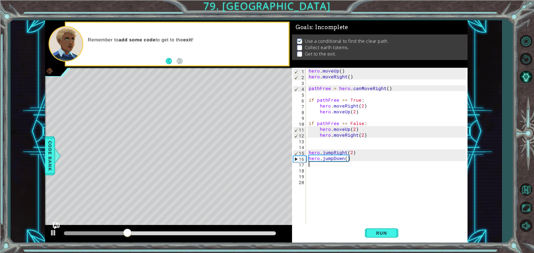
click at [352, 153] on div "hero . moveUp ( ) hero . moveRight ( ) pathFree = hero . canMoveRight ( ) if pa…" at bounding box center [387, 152] width 161 height 169
type textarea "hero.jumpRight(2)"
click at [355, 145] on div "hero . moveUp ( ) hero . moveRight ( ) pathFree = hero . canMoveRight ( ) if pa…" at bounding box center [387, 152] width 161 height 169
type textarea "i"
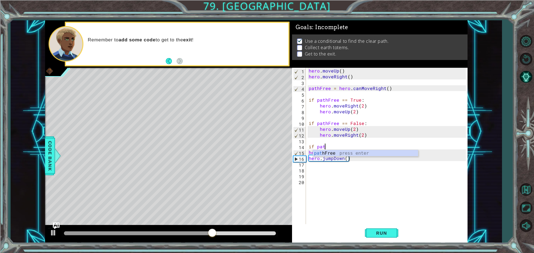
scroll to position [0, 1]
click at [408, 153] on div "path Free press enter" at bounding box center [365, 160] width 105 height 20
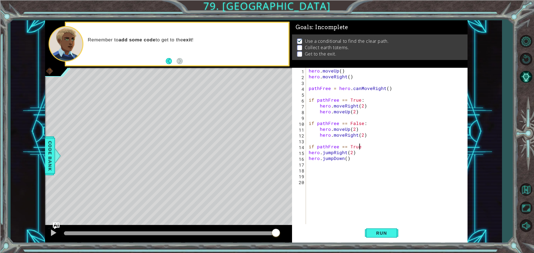
scroll to position [0, 3]
click at [390, 235] on span "Run" at bounding box center [381, 233] width 22 height 6
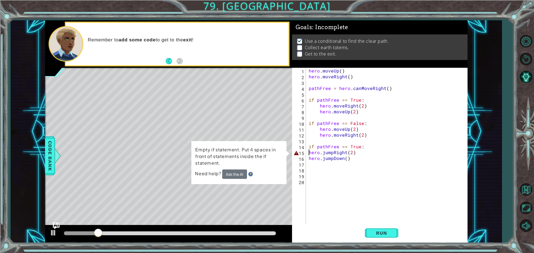
click at [307, 153] on div "hero . moveUp ( ) hero . moveRight ( ) pathFree = hero . canMoveRight ( ) if pa…" at bounding box center [387, 152] width 161 height 169
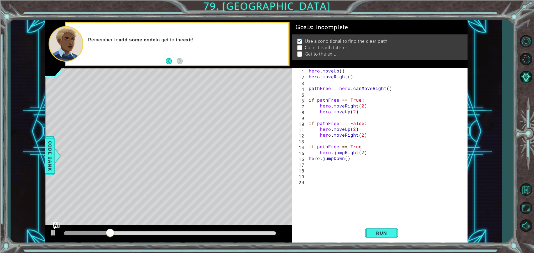
click at [308, 159] on div "hero . moveUp ( ) hero . moveRight ( ) pathFree = hero . canMoveRight ( ) if pa…" at bounding box center [387, 152] width 161 height 169
click at [383, 229] on button "Run" at bounding box center [381, 233] width 33 height 18
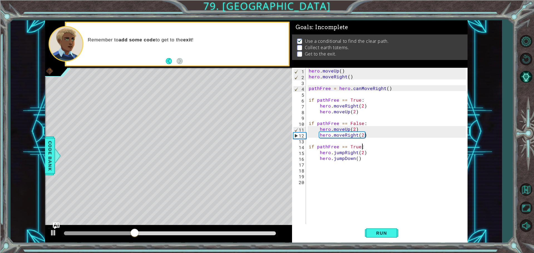
click at [367, 144] on div "hero . moveUp ( ) hero . moveRight ( ) pathFree = hero . canMoveRight ( ) if pa…" at bounding box center [387, 152] width 161 height 169
type textarea "if pathFree == True:"
click at [365, 139] on div "hero . moveUp ( ) hero . moveRight ( ) pathFree = hero . canMoveRight ( ) if pa…" at bounding box center [387, 152] width 161 height 169
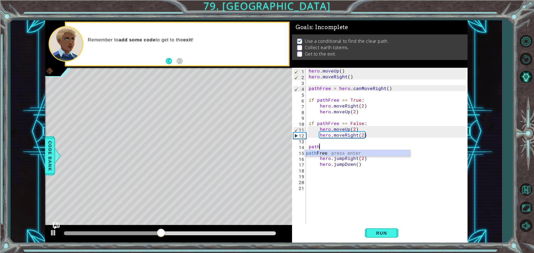
scroll to position [0, 0]
click at [339, 154] on div "path Free press enter" at bounding box center [357, 160] width 105 height 20
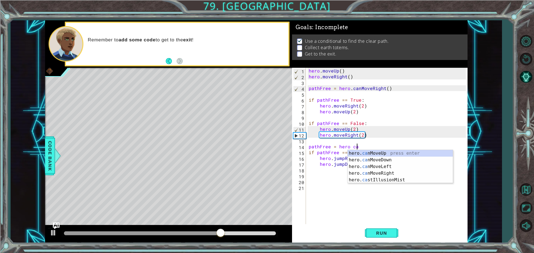
scroll to position [0, 3]
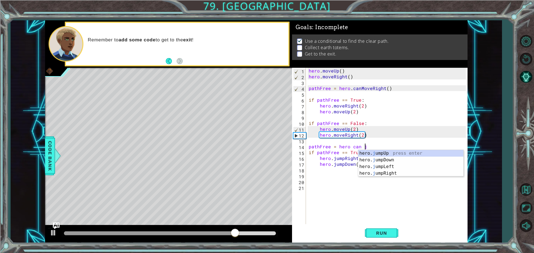
type textarea "pathFree = hero can ju"
click at [396, 173] on div "hero. ju mpUp press enter hero. ju mpDown press enter hero. [PERSON_NAME] mpLef…" at bounding box center [410, 170] width 105 height 40
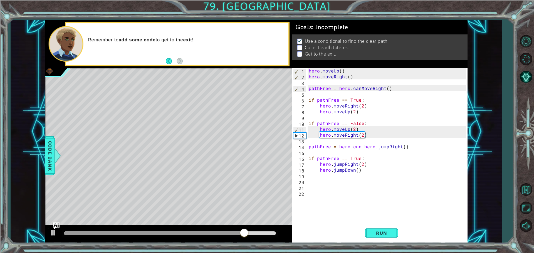
scroll to position [0, 0]
drag, startPoint x: 361, startPoint y: 147, endPoint x: 337, endPoint y: 149, distance: 23.7
click at [337, 149] on div "hero . moveUp ( ) hero . moveRight ( ) pathFree = hero . canMoveRight ( ) if pa…" at bounding box center [387, 152] width 161 height 169
click at [387, 159] on div "hero . moveUp ( ) hero . moveRight ( ) pathFree = hero . canMoveRight ( ) if pa…" at bounding box center [387, 152] width 161 height 169
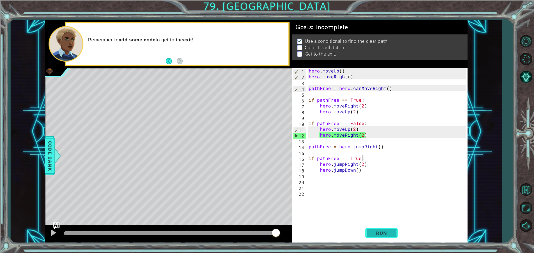
click at [391, 237] on button "Run" at bounding box center [381, 233] width 33 height 18
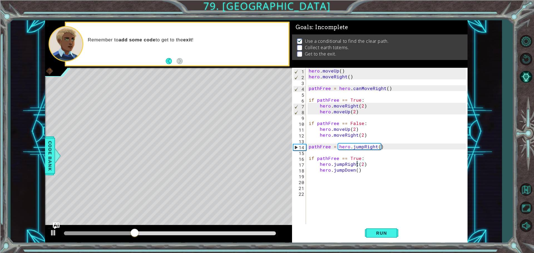
click at [356, 164] on div "hero . moveUp ( ) hero . moveRight ( ) pathFree = hero . canMoveRight ( ) if pa…" at bounding box center [387, 152] width 161 height 169
drag, startPoint x: 362, startPoint y: 160, endPoint x: 307, endPoint y: 160, distance: 55.0
click at [307, 160] on div "hero . moveUp ( ) hero . moveRight ( ) pathFree = hero . canMoveRight ( ) if pa…" at bounding box center [387, 152] width 161 height 169
type textarea "if pathFree == True:"
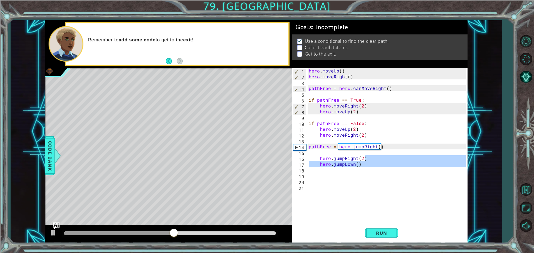
drag, startPoint x: 363, startPoint y: 158, endPoint x: 317, endPoint y: 169, distance: 47.9
click at [317, 169] on div "hero . moveUp ( ) hero . moveRight ( ) pathFree = hero . canMoveRight ( ) if pa…" at bounding box center [387, 152] width 161 height 169
type textarea "hero.jumpDown()"
drag, startPoint x: 319, startPoint y: 159, endPoint x: 370, endPoint y: 171, distance: 53.2
click at [370, 171] on div "hero . moveUp ( ) hero . moveRight ( ) pathFree = hero . canMoveRight ( ) if pa…" at bounding box center [387, 152] width 161 height 169
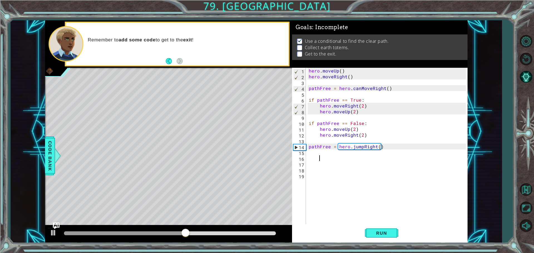
click at [367, 155] on div "hero . moveUp ( ) hero . moveRight ( ) pathFree = hero . canMoveRight ( ) if pa…" at bounding box center [387, 152] width 161 height 169
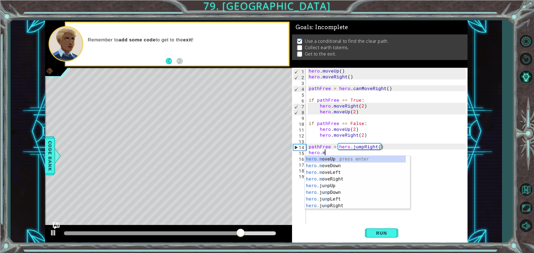
scroll to position [0, 1]
click at [358, 178] on div "hero.m o ve Up press enter hero.m o ve Down press enter hero.m o ve Left press …" at bounding box center [357, 189] width 105 height 67
type textarea "hero.moveRight(1)"
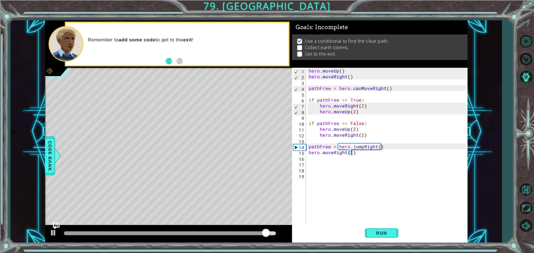
click at [364, 160] on div "hero . moveUp ( ) hero . moveRight ( ) pathFree = hero . canMoveRight ( ) if pa…" at bounding box center [387, 152] width 161 height 169
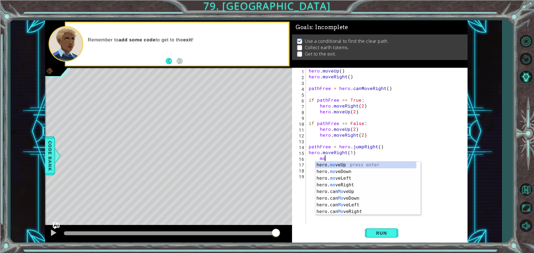
type textarea "m"
type textarea "jum"
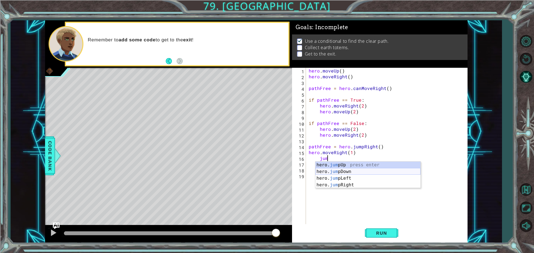
click at [364, 169] on div "hero. jum pUp press enter hero. jum pDown press enter hero. jum pLeft press ent…" at bounding box center [367, 182] width 105 height 40
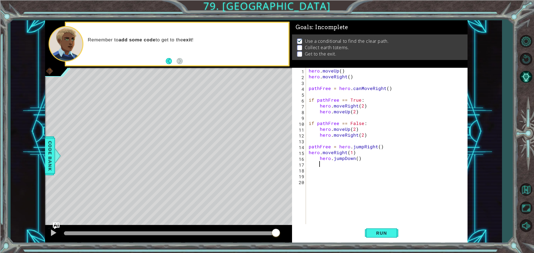
scroll to position [0, 0]
click at [330, 167] on div "hero . moveUp ( ) hero . moveRight ( ) pathFree = hero . canMoveRight ( ) if pa…" at bounding box center [387, 152] width 161 height 169
click at [378, 227] on button "Run" at bounding box center [381, 233] width 33 height 18
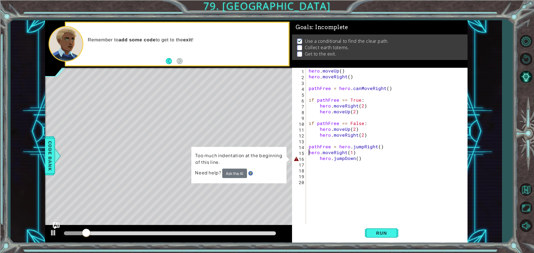
click at [308, 153] on div "hero . moveUp ( ) hero . moveRight ( ) pathFree = hero . canMoveRight ( ) if pa…" at bounding box center [387, 152] width 161 height 169
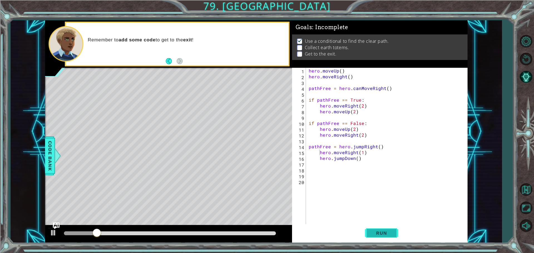
click at [376, 227] on button "Run" at bounding box center [381, 233] width 33 height 18
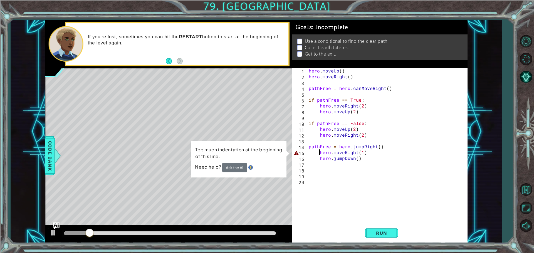
click at [393, 150] on div "hero . moveUp ( ) hero . moveRight ( ) pathFree = hero . canMoveRight ( ) if pa…" at bounding box center [387, 152] width 161 height 169
click at [392, 147] on div "hero . moveUp ( ) hero . moveRight ( ) pathFree = hero . canMoveRight ( ) if pa…" at bounding box center [387, 152] width 161 height 169
type textarea "pathFree = hero.jumpRight()"
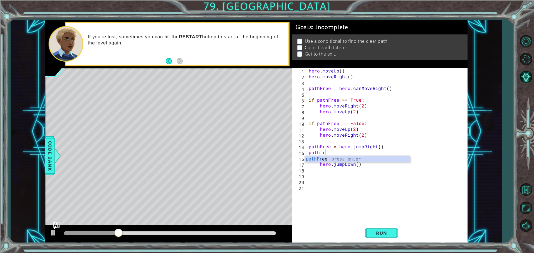
scroll to position [0, 1]
click at [374, 161] on div "pathFree press enter" at bounding box center [357, 166] width 105 height 20
drag, startPoint x: 320, startPoint y: 158, endPoint x: 369, endPoint y: 160, distance: 49.5
click at [369, 160] on div "hero . moveUp ( ) hero . moveRight ( ) pathFree = hero . canMoveRight ( ) if pa…" at bounding box center [387, 152] width 161 height 169
click at [334, 151] on div "hero . moveUp ( ) hero . moveRight ( ) pathFree = hero . canMoveRight ( ) if pa…" at bounding box center [387, 152] width 161 height 169
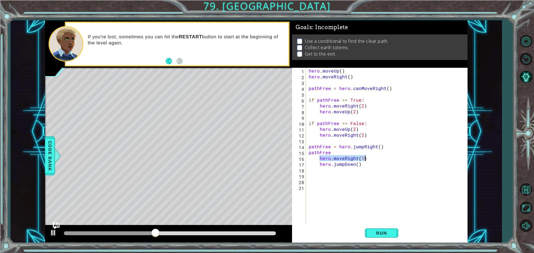
type textarea "pathFree"
click at [319, 163] on div "hero . moveUp ( ) hero . moveRight ( ) pathFree = hero . canMoveRight ( ) if pa…" at bounding box center [387, 152] width 161 height 169
click at [381, 231] on span "Run" at bounding box center [381, 233] width 22 height 6
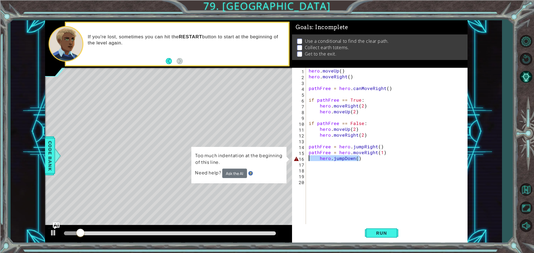
drag, startPoint x: 366, startPoint y: 158, endPoint x: 292, endPoint y: 158, distance: 73.6
click at [292, 158] on div "pathFree = hero.moveRight(1) 1 2 3 4 5 6 7 8 9 10 11 12 13 14 15 16 17 18 19 20…" at bounding box center [379, 147] width 174 height 158
type textarea "hero.jumpDown()"
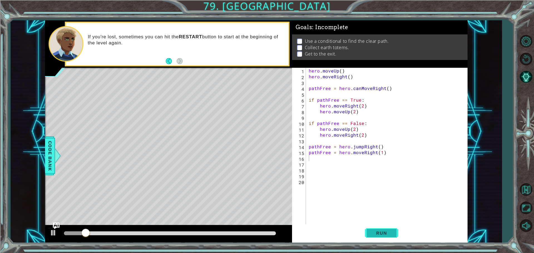
click at [388, 235] on span "Run" at bounding box center [381, 233] width 22 height 6
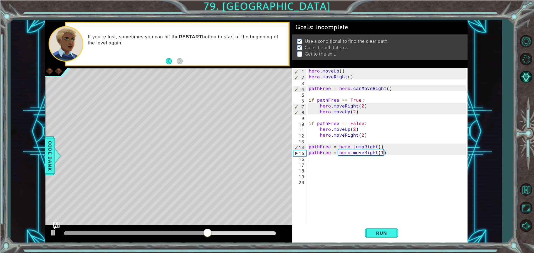
type textarea "i"
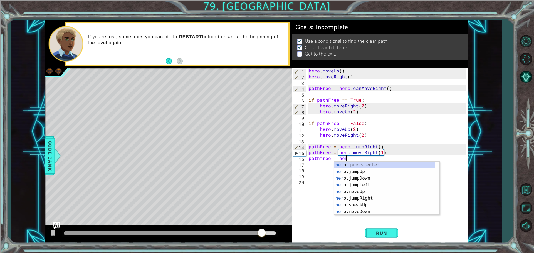
type textarea "pathfree = hero"
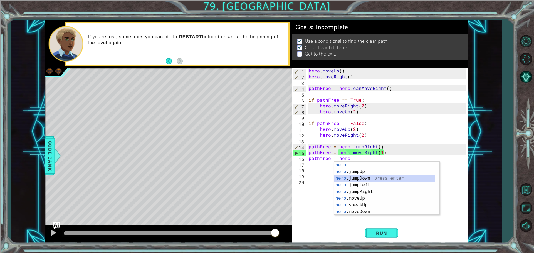
click at [357, 178] on div "hero press enter hero .jumpUp press enter hero .jumpDown press enter hero .jump…" at bounding box center [384, 195] width 101 height 67
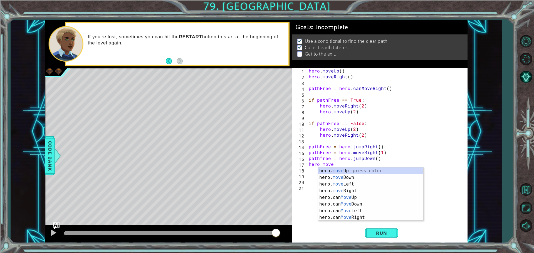
scroll to position [0, 1]
click at [344, 178] on div "hero. move Up press enter hero. move Down press enter hero. move Left press ent…" at bounding box center [370, 201] width 105 height 67
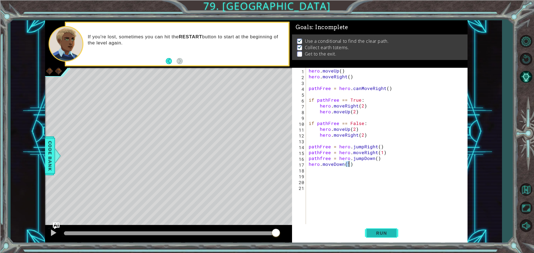
type textarea "hero.moveDown(1)"
click at [388, 230] on span "Run" at bounding box center [381, 233] width 22 height 6
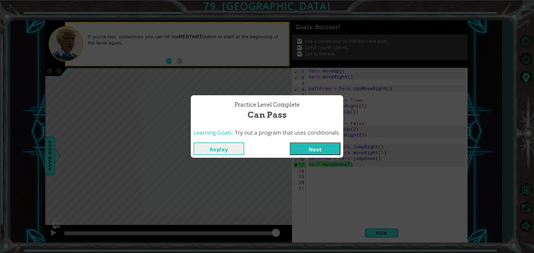
click at [322, 146] on button "Next" at bounding box center [315, 149] width 51 height 13
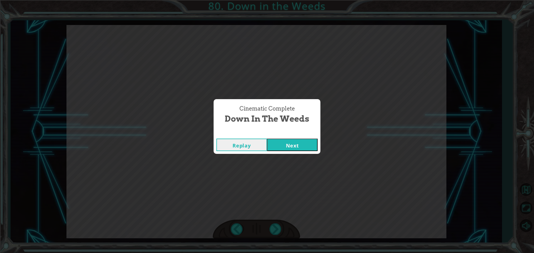
click at [283, 148] on button "Next" at bounding box center [292, 145] width 51 height 13
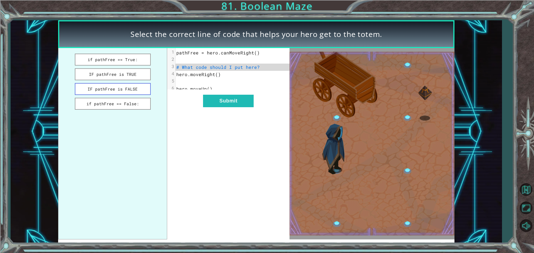
click at [138, 89] on button "IF pathFree is FALSE" at bounding box center [113, 89] width 76 height 12
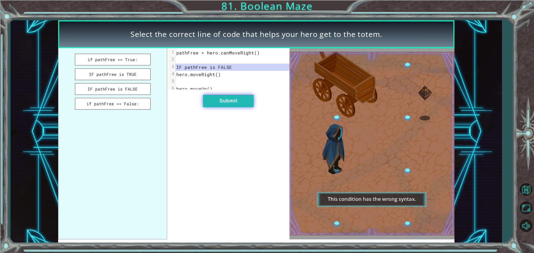
click at [218, 99] on button "Submit" at bounding box center [228, 101] width 51 height 13
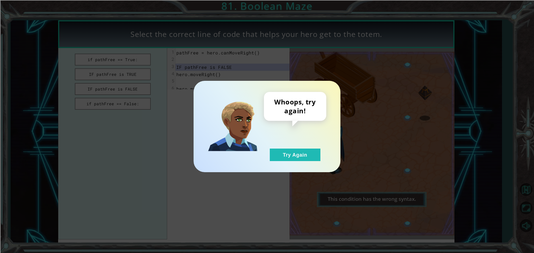
click at [291, 142] on div "Whoops, try again! Try Again" at bounding box center [295, 126] width 62 height 69
click at [288, 148] on div "Whoops, try again! Try Again" at bounding box center [295, 126] width 62 height 69
click at [288, 153] on button "Try Again" at bounding box center [295, 155] width 51 height 13
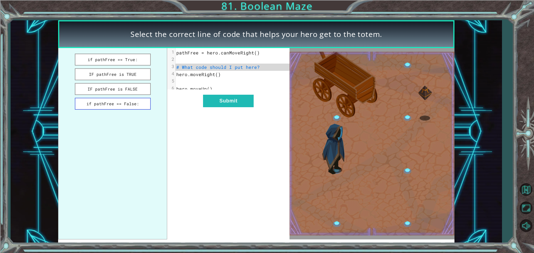
click at [137, 107] on button "if pathFree == False:" at bounding box center [113, 104] width 76 height 12
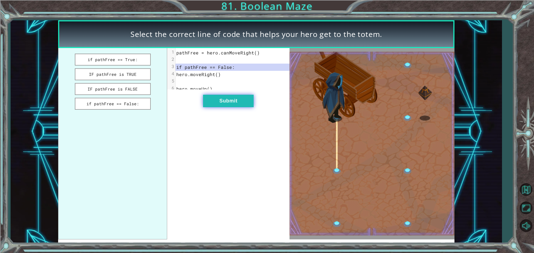
click at [231, 103] on button "Submit" at bounding box center [228, 101] width 51 height 13
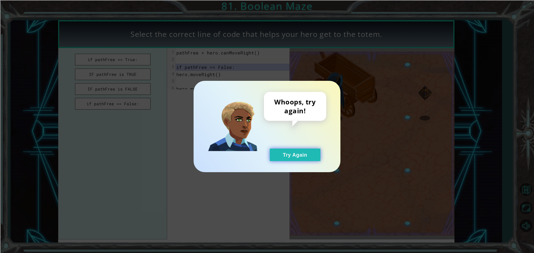
click at [288, 153] on button "Try Again" at bounding box center [295, 155] width 51 height 13
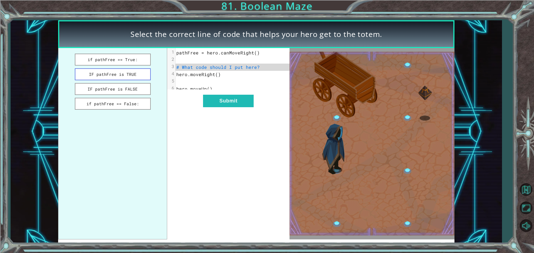
click at [132, 71] on button "IF pathFree is TRUE" at bounding box center [113, 74] width 76 height 12
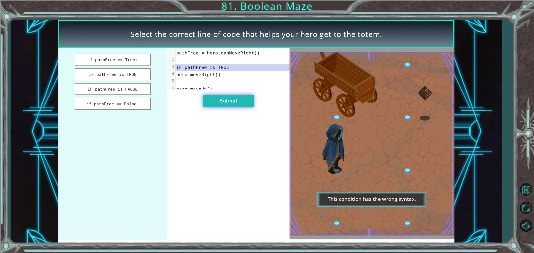
click at [253, 102] on button "Submit" at bounding box center [228, 101] width 51 height 13
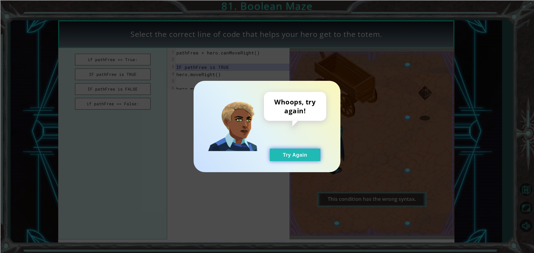
click at [293, 160] on button "Try Again" at bounding box center [295, 155] width 51 height 13
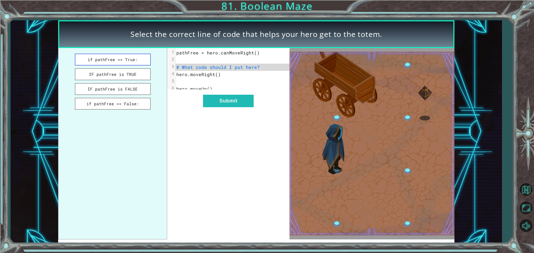
click at [106, 60] on button "if pathFree == True:" at bounding box center [113, 60] width 76 height 12
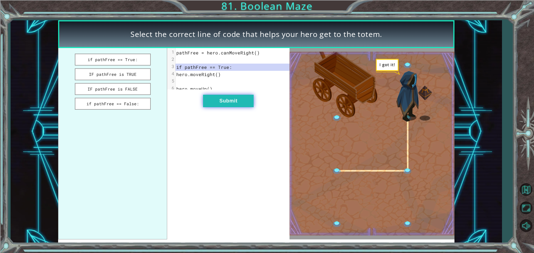
click at [251, 100] on button "Submit" at bounding box center [228, 101] width 51 height 13
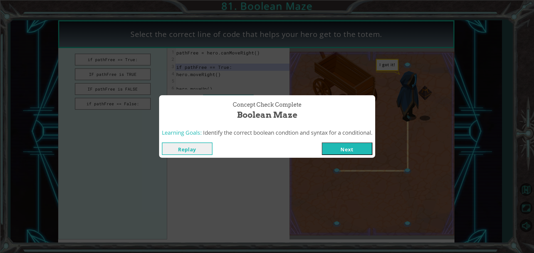
click at [353, 146] on button "Next" at bounding box center [347, 149] width 51 height 13
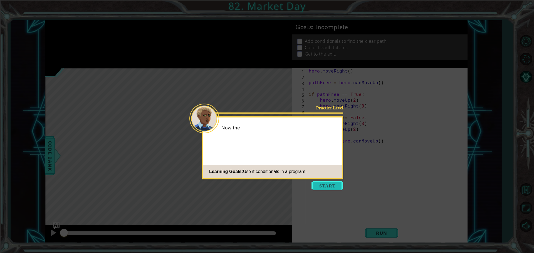
click at [337, 184] on button "Start" at bounding box center [327, 185] width 32 height 9
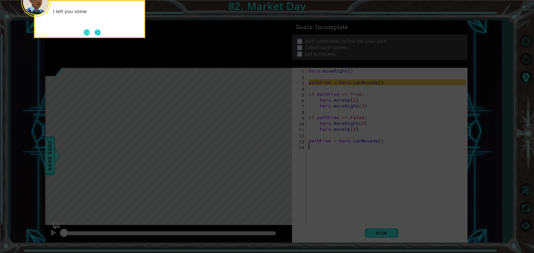
click at [101, 32] on button "Next" at bounding box center [97, 32] width 6 height 6
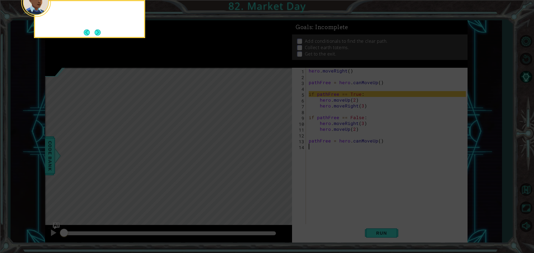
click at [101, 32] on button "Next" at bounding box center [97, 32] width 6 height 6
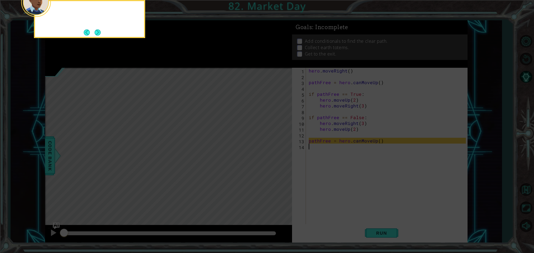
click at [101, 32] on button "Next" at bounding box center [97, 32] width 6 height 6
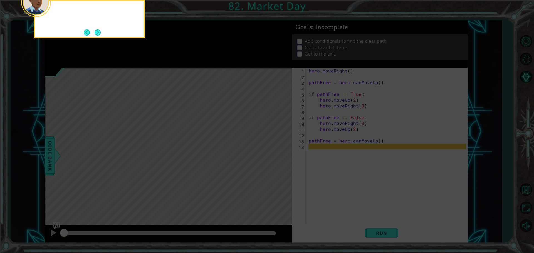
click at [101, 32] on button "Next" at bounding box center [97, 32] width 6 height 6
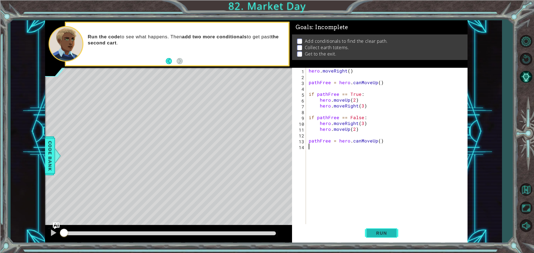
click at [375, 232] on span "Run" at bounding box center [381, 233] width 22 height 6
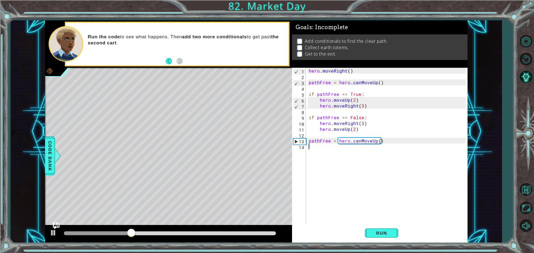
click at [315, 153] on div "hero . moveRight ( ) pathFree = hero . canMoveUp ( ) if pathFree == True : hero…" at bounding box center [387, 152] width 161 height 169
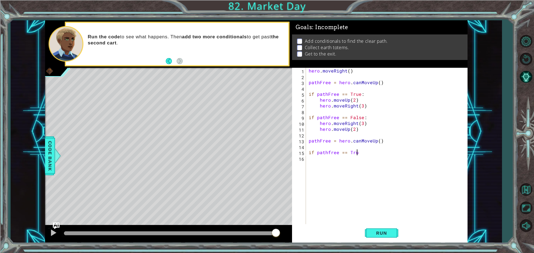
scroll to position [0, 3]
type textarea "if pathfree == True:"
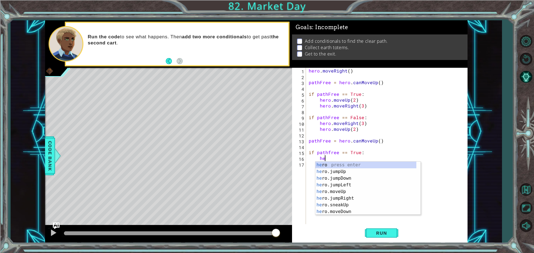
scroll to position [0, 1]
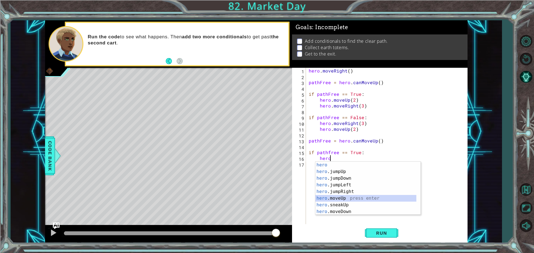
click at [342, 199] on div "hero press enter hero .jumpUp press enter hero .jumpDown press enter hero .jump…" at bounding box center [365, 195] width 101 height 67
type textarea "hero.moveUp(1)"
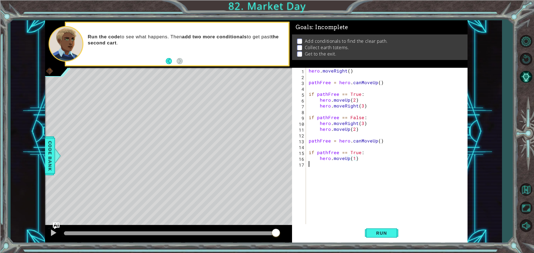
click at [347, 165] on div "hero . moveRight ( ) pathFree = hero . canMoveUp ( ) if pathFree == True : hero…" at bounding box center [387, 152] width 161 height 169
click at [368, 157] on div "hero . moveRight ( ) pathFree = hero . canMoveUp ( ) if pathFree == True : hero…" at bounding box center [387, 152] width 161 height 169
type textarea "hero.moveUp(1)"
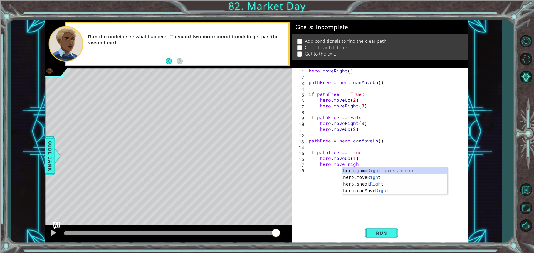
scroll to position [0, 3]
click at [386, 175] on div "hero.jump Right press enter hero.move Right press enter hero.sneak Right press …" at bounding box center [394, 188] width 105 height 40
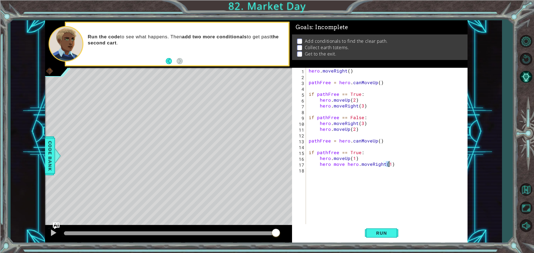
scroll to position [0, 5]
click at [381, 233] on span "Run" at bounding box center [381, 233] width 22 height 6
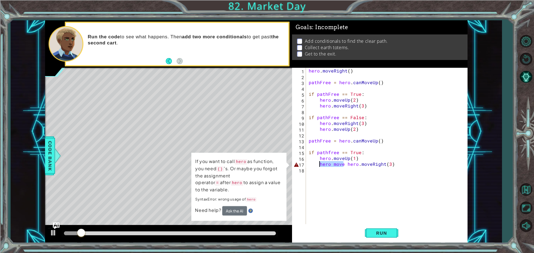
drag, startPoint x: 344, startPoint y: 164, endPoint x: 316, endPoint y: 166, distance: 27.9
click at [316, 166] on div "hero . moveRight ( ) pathFree = hero . canMoveUp ( ) if pathFree == True : hero…" at bounding box center [387, 152] width 161 height 169
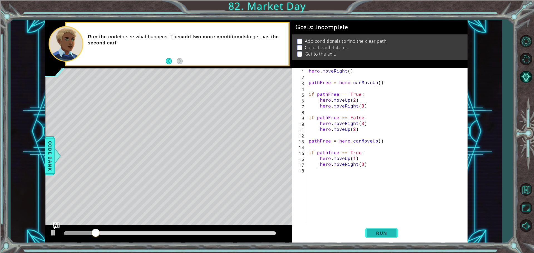
click at [382, 234] on span "Run" at bounding box center [381, 233] width 22 height 6
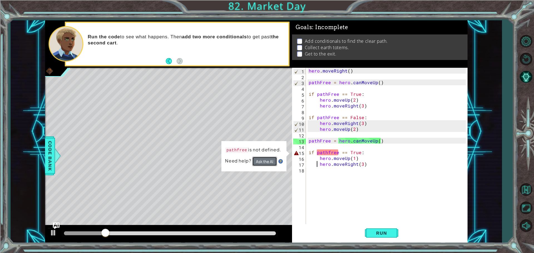
click at [267, 159] on button "Ask the AI" at bounding box center [264, 161] width 25 height 9
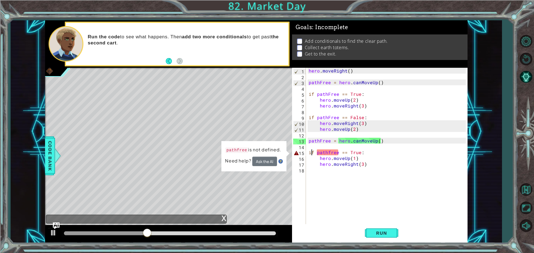
click at [311, 150] on div "hero . moveRight ( ) pathFree = hero . canMoveUp ( ) if pathFree == True : hero…" at bounding box center [387, 152] width 161 height 169
type textarea "if pathfree == True:"
click at [333, 178] on div "hero . moveRight ( ) pathFree = hero . canMoveUp ( ) if pathFree == True : hero…" at bounding box center [387, 152] width 161 height 169
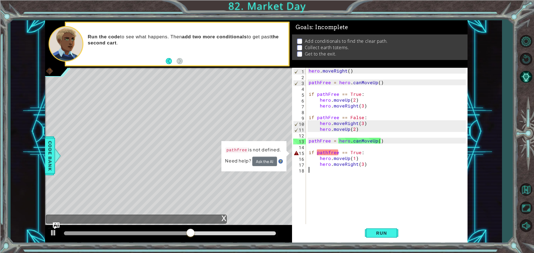
click at [333, 178] on div "hero . moveRight ( ) pathFree = hero . canMoveUp ( ) if pathFree == True : hero…" at bounding box center [387, 152] width 161 height 169
click at [331, 169] on div "hero . moveRight ( ) pathFree = hero . canMoveUp ( ) if pathFree == True : hero…" at bounding box center [387, 152] width 161 height 169
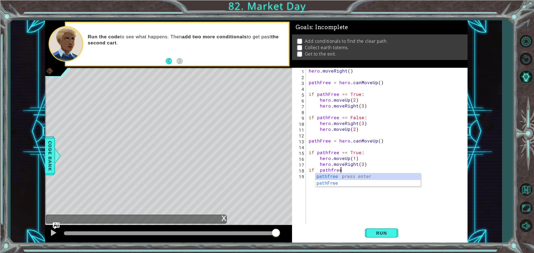
scroll to position [0, 2]
click at [364, 168] on div "hero . moveRight ( ) pathFree = hero . canMoveUp ( ) if pathFree == True : hero…" at bounding box center [387, 152] width 161 height 169
click at [366, 167] on div "hero . moveRight ( ) pathFree = hero . canMoveUp ( ) if pathFree == True : hero…" at bounding box center [387, 152] width 161 height 169
type textarea "hero.moveRight(3)"
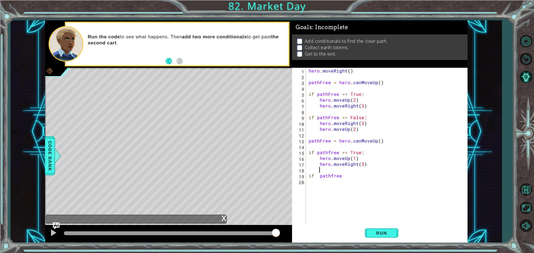
click at [351, 177] on div "hero . moveRight ( ) pathFree = hero . canMoveUp ( ) if pathFree == True : hero…" at bounding box center [387, 152] width 161 height 169
click at [351, 173] on div "hero . moveRight ( ) pathFree = hero . canMoveUp ( ) if pathFree == True : hero…" at bounding box center [387, 152] width 161 height 169
click at [373, 174] on div "hero . moveRight ( ) pathFree = hero . canMoveUp ( ) if pathFree == True : hero…" at bounding box center [387, 152] width 161 height 169
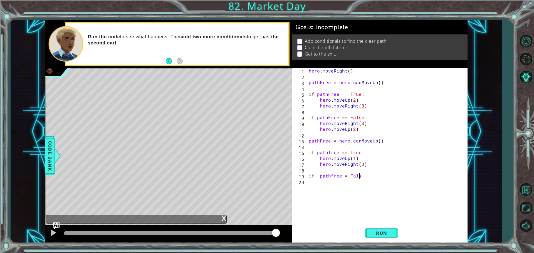
type textarea "if pathfree = False"
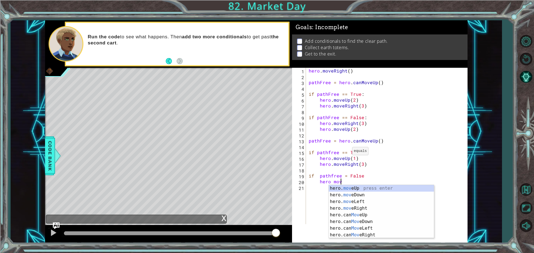
scroll to position [0, 2]
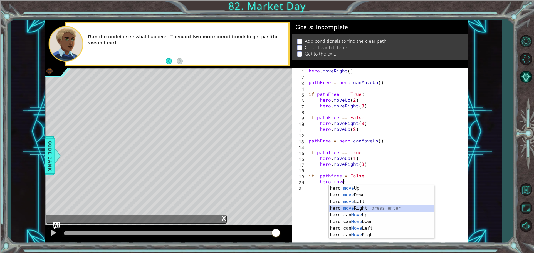
click at [370, 207] on div "hero. move Up press enter hero. move Down press enter hero. move Left press ent…" at bounding box center [380, 218] width 105 height 67
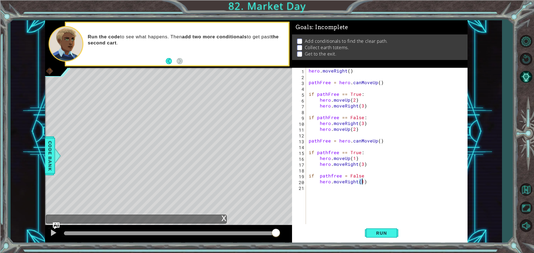
type textarea "hero.moveRight(2)"
click at [341, 187] on div "hero . moveRight ( ) pathFree = hero . canMoveUp ( ) if pathFree == True : hero…" at bounding box center [387, 152] width 161 height 169
click at [378, 187] on div "hero . moveRight ( ) pathFree = hero . canMoveUp ( ) if pathFree == True : hero…" at bounding box center [387, 152] width 161 height 169
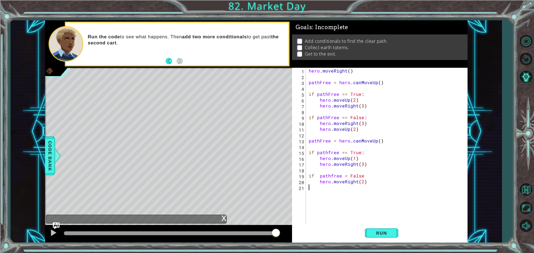
click at [367, 178] on div "hero . moveRight ( ) pathFree = hero . canMoveUp ( ) if pathFree == True : hero…" at bounding box center [387, 152] width 161 height 169
click at [368, 180] on div "hero . moveRight ( ) pathFree = hero . canMoveUp ( ) if pathFree == True : hero…" at bounding box center [387, 152] width 161 height 169
type textarea "hero.moveRight(2)"
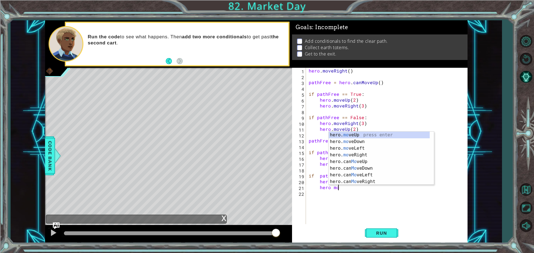
scroll to position [0, 2]
click at [357, 135] on div "hero. move Up press enter hero. move Down press enter hero. move Left press ent…" at bounding box center [380, 165] width 105 height 67
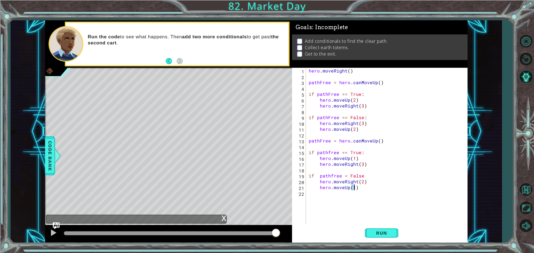
type textarea "hero.moveUp(2)"
click at [361, 190] on div "hero . moveRight ( ) pathFree = hero . canMoveUp ( ) if pathFree == True : hero…" at bounding box center [387, 152] width 161 height 169
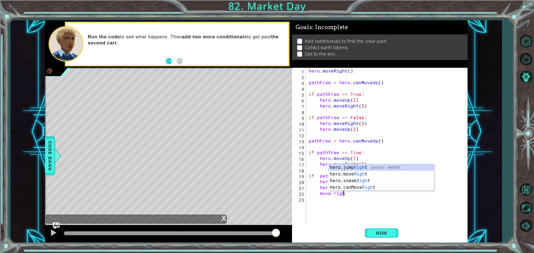
scroll to position [0, 2]
click at [362, 176] on div "hero.jump Right press enter hero.move Right press enter hero.sneak Right press …" at bounding box center [380, 184] width 105 height 40
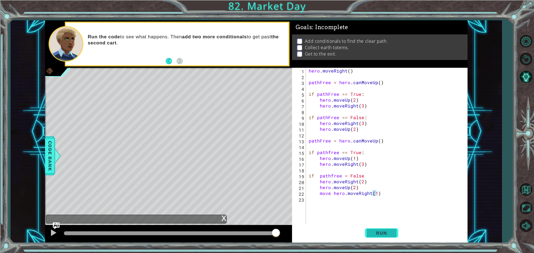
click at [377, 226] on button "Run" at bounding box center [381, 233] width 33 height 18
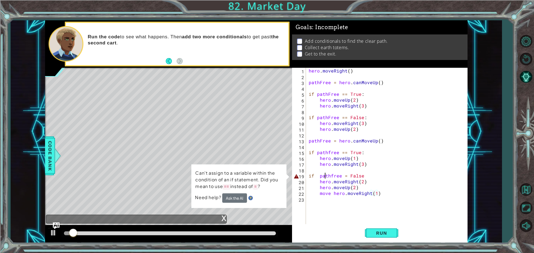
click at [323, 175] on div "hero . moveRight ( ) pathFree = hero . canMoveUp ( ) if pathFree == True : hero…" at bounding box center [387, 152] width 161 height 169
click at [346, 176] on div "hero . moveRight ( ) pathFree = hero . canMoveUp ( ) if pathFree == True : hero…" at bounding box center [387, 152] width 161 height 169
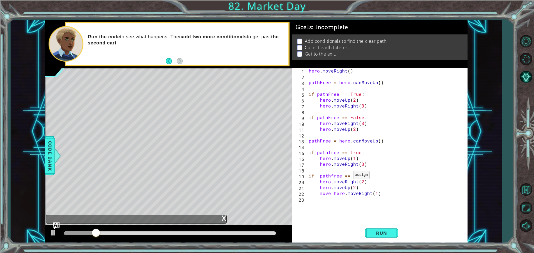
scroll to position [0, 3]
click at [379, 176] on div "hero . moveRight ( ) pathFree = hero . canMoveUp ( ) if pathFree == True : hero…" at bounding box center [387, 152] width 161 height 169
click at [388, 225] on button "Run" at bounding box center [381, 233] width 33 height 18
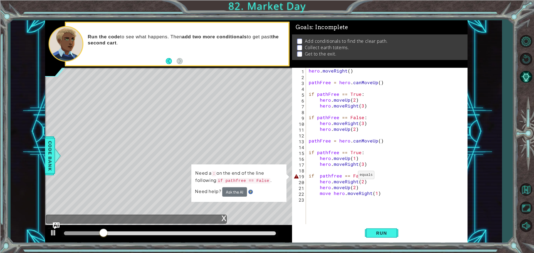
click at [352, 176] on div "hero . moveRight ( ) pathFree = hero . canMoveUp ( ) if pathFree == True : hero…" at bounding box center [387, 152] width 161 height 169
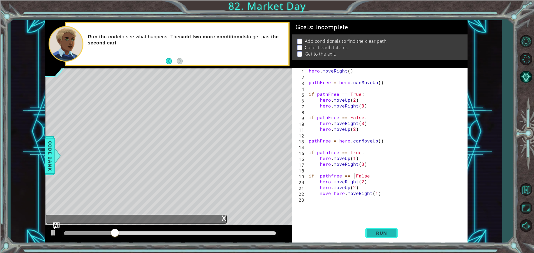
click at [385, 231] on span "Run" at bounding box center [381, 233] width 22 height 6
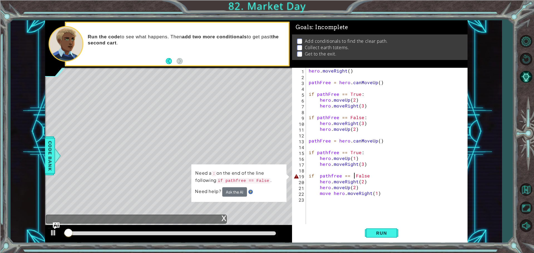
click at [370, 173] on div "hero . moveRight ( ) pathFree = hero . canMoveUp ( ) if pathFree == True : hero…" at bounding box center [387, 152] width 161 height 169
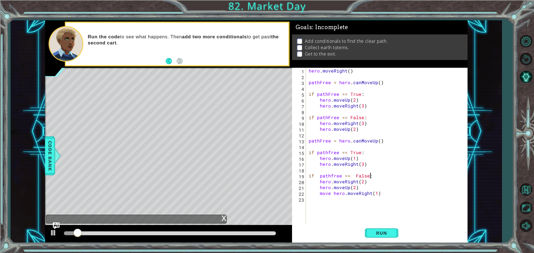
scroll to position [0, 3]
click at [385, 233] on span "Run" at bounding box center [381, 233] width 22 height 6
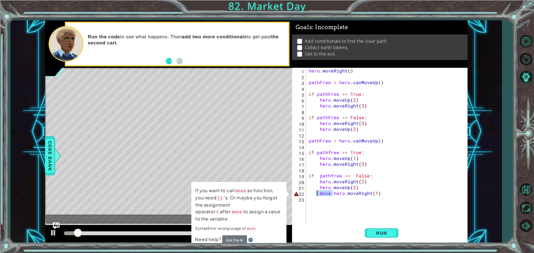
drag, startPoint x: 332, startPoint y: 194, endPoint x: 316, endPoint y: 195, distance: 16.1
click at [316, 195] on div "hero . moveRight ( ) pathFree = hero . canMoveUp ( ) if pathFree == True : hero…" at bounding box center [387, 152] width 161 height 169
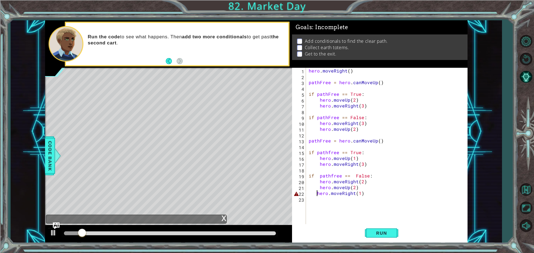
scroll to position [0, 3]
click at [378, 231] on span "Run" at bounding box center [381, 233] width 22 height 6
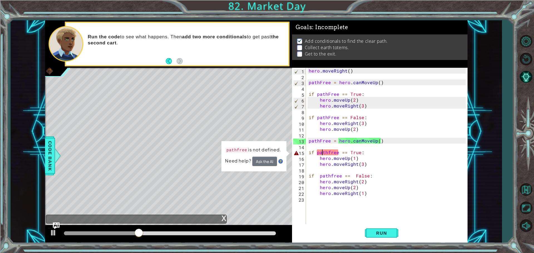
click at [322, 151] on div "hero . moveRight ( ) pathFree = hero . canMoveUp ( ) if pathFree == True : hero…" at bounding box center [387, 152] width 161 height 169
click at [318, 152] on div "hero . moveRight ( ) pathFree = hero . canMoveUp ( ) if pathFree == True : hero…" at bounding box center [387, 152] width 161 height 169
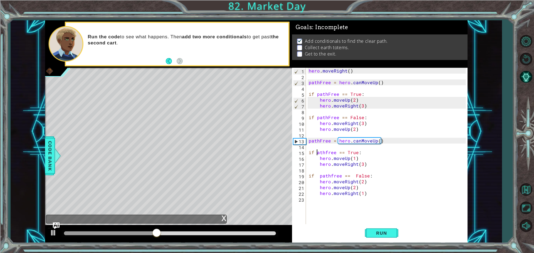
scroll to position [0, 1]
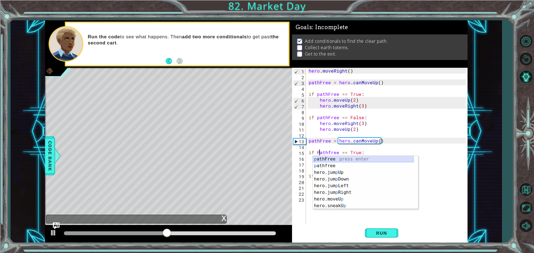
click at [333, 160] on div "p athFree press enter p athfree press enter hero.jum p Up press enter hero.jum …" at bounding box center [363, 189] width 101 height 67
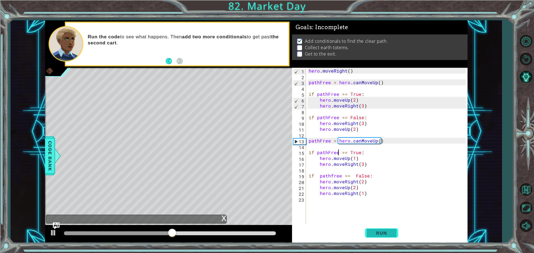
click at [390, 231] on span "Run" at bounding box center [381, 233] width 22 height 6
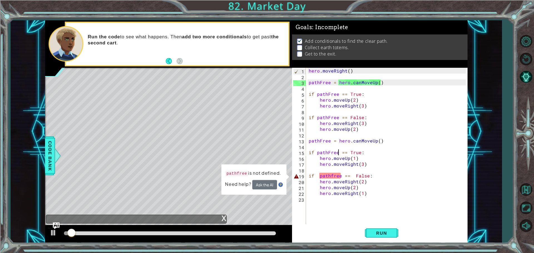
click at [323, 178] on div "hero . moveRight ( ) pathFree = hero . canMoveUp ( ) if pathFree == True : hero…" at bounding box center [387, 152] width 161 height 169
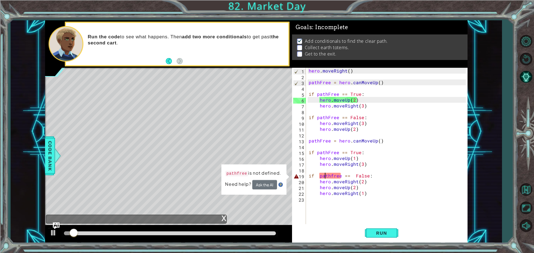
click at [323, 176] on div "hero . moveRight ( ) pathFree = hero . canMoveUp ( ) if pathFree == True : hero…" at bounding box center [387, 152] width 161 height 169
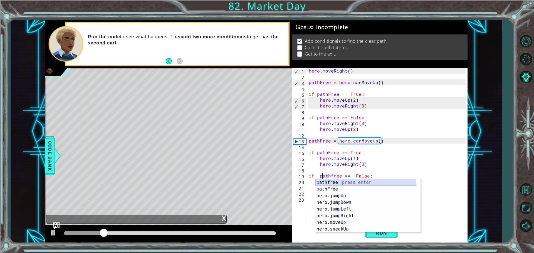
click at [340, 183] on div "p athfree press enter p athFree press enter hero.jum p Up press enter hero.jum …" at bounding box center [365, 212] width 101 height 67
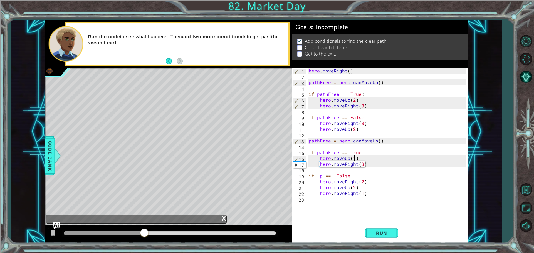
click at [353, 159] on div "hero . moveRight ( ) pathFree = hero . canMoveUp ( ) if pathFree == True : hero…" at bounding box center [387, 152] width 161 height 169
click at [321, 176] on div "hero . moveRight ( ) pathFree = hero . canMoveUp ( ) if pathFree == True : hero…" at bounding box center [387, 152] width 161 height 169
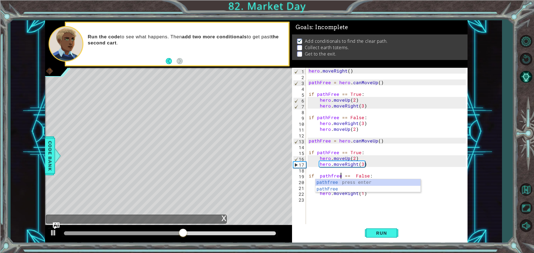
scroll to position [0, 2]
click at [332, 180] on div "pathfree press enter pathFree press enter" at bounding box center [367, 192] width 105 height 27
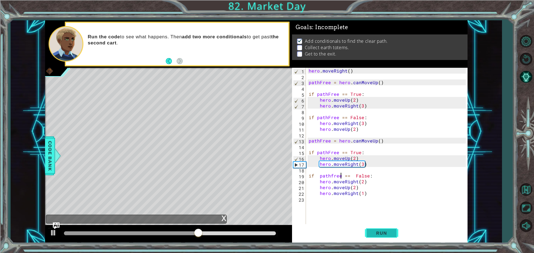
type textarea "if pathfree == False:"
click at [395, 234] on button "Run" at bounding box center [381, 233] width 33 height 18
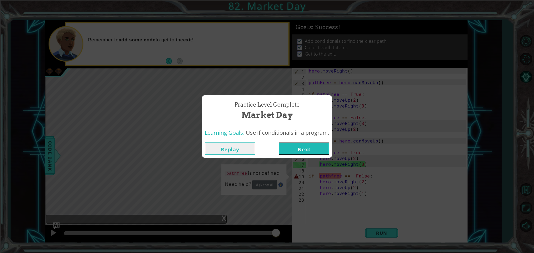
click at [300, 143] on button "Next" at bounding box center [303, 149] width 51 height 13
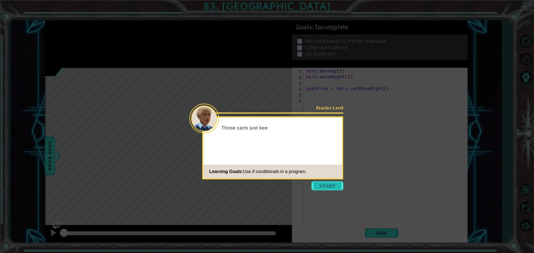
click at [320, 189] on button "Start" at bounding box center [327, 185] width 32 height 9
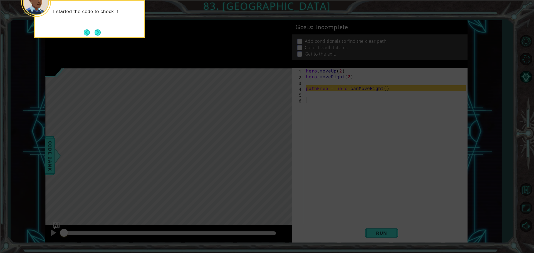
click at [99, 27] on div "I started the code to check if" at bounding box center [89, 19] width 111 height 38
click at [99, 32] on button "Next" at bounding box center [97, 32] width 6 height 6
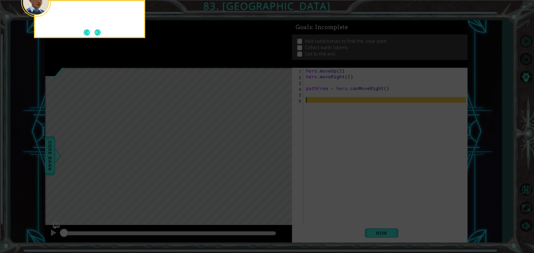
click at [99, 32] on button "Next" at bounding box center [97, 32] width 6 height 6
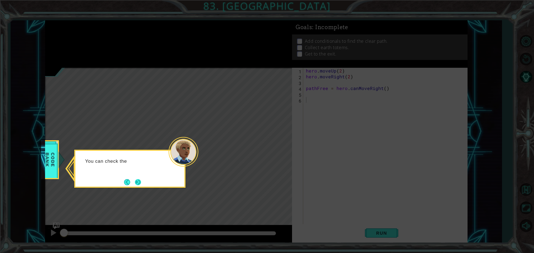
click at [136, 179] on button "Next" at bounding box center [138, 182] width 6 height 6
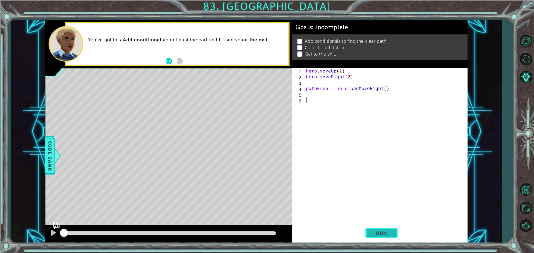
click at [385, 235] on span "Run" at bounding box center [381, 233] width 22 height 6
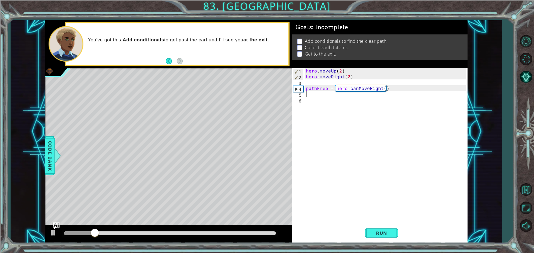
click at [308, 95] on div "hero . moveUp ( 2 ) hero . moveRight ( 2 ) pathFree = hero . canMoveRight ( )" at bounding box center [387, 152] width 164 height 169
drag, startPoint x: 393, startPoint y: 116, endPoint x: 363, endPoint y: 107, distance: 31.2
click at [392, 116] on div "hero . moveUp ( 2 ) hero . moveRight ( 2 ) pathFree = hero . canMoveRight ( )" at bounding box center [387, 152] width 164 height 169
click at [326, 91] on div "hero . moveUp ( 2 ) hero . moveRight ( 2 ) pathFree = hero . canMoveRight ( )" at bounding box center [387, 152] width 164 height 169
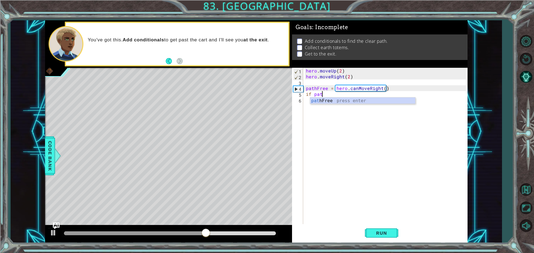
scroll to position [0, 1]
click at [397, 99] on div "path Free press enter" at bounding box center [362, 108] width 105 height 20
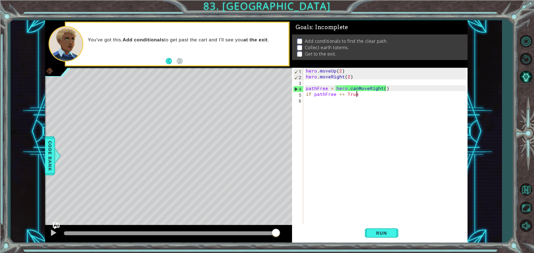
type textarea "if pathFree == True:"
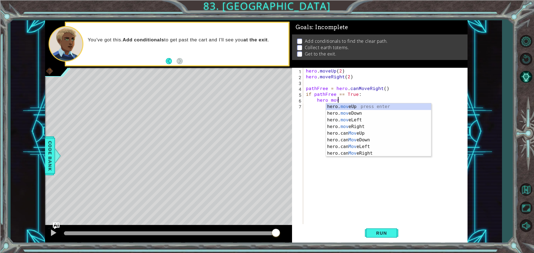
scroll to position [0, 2]
click at [376, 123] on div "hero. mov eUp press enter hero. mov eDown press enter hero. mov eLeft press ent…" at bounding box center [378, 136] width 105 height 67
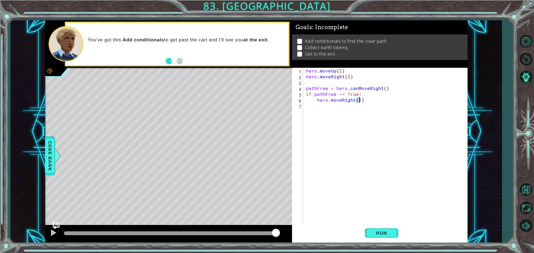
type textarea "hero.moveRight(2)"
click at [369, 104] on div "hero . moveUp ( 2 ) hero . moveRight ( 2 ) pathFree = hero . canMoveRight ( ) i…" at bounding box center [387, 152] width 164 height 169
click at [368, 98] on div "hero . moveUp ( 2 ) hero . moveRight ( 2 ) pathFree = hero . canMoveRight ( ) i…" at bounding box center [387, 152] width 164 height 169
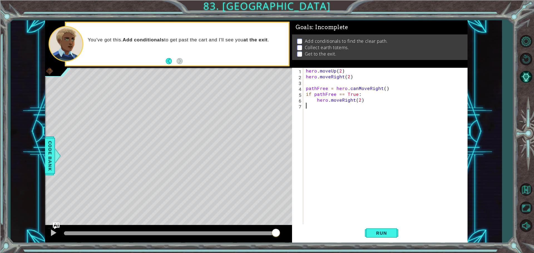
type textarea "hero.moveRight(2)"
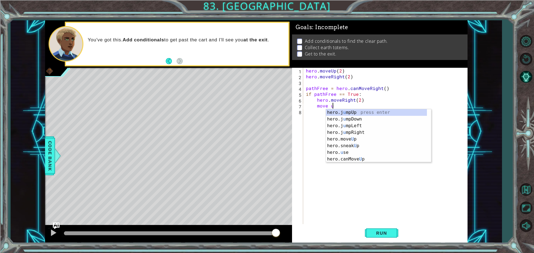
scroll to position [0, 1]
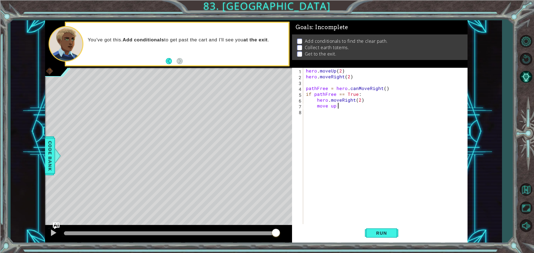
click at [316, 103] on div "hero . moveUp ( 2 ) hero . moveRight ( 2 ) pathFree = hero . canMoveRight ( ) i…" at bounding box center [387, 152] width 164 height 169
click at [327, 107] on div "hero . moveUp ( 2 ) hero . moveRight ( 2 ) pathFree = hero . canMoveRight ( ) i…" at bounding box center [387, 152] width 164 height 169
click at [329, 107] on div "hero . moveUp ( 2 ) hero . moveRight ( 2 ) pathFree = hero . canMoveRight ( ) i…" at bounding box center [387, 152] width 164 height 169
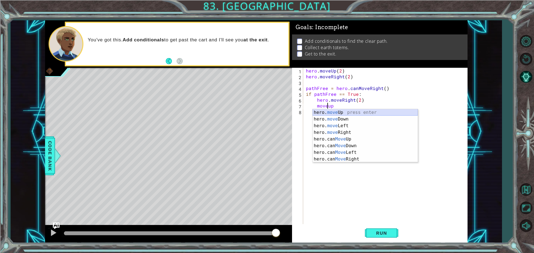
click at [353, 112] on div "hero. move Up press enter hero. move Down press enter hero. move Left press ent…" at bounding box center [364, 142] width 105 height 67
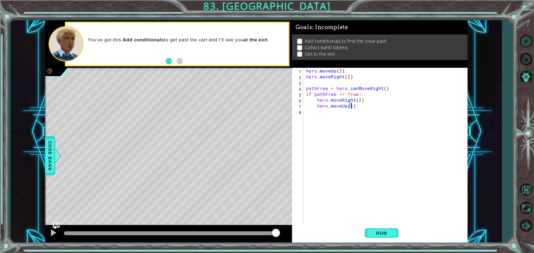
type textarea "hero.moveUp(3)"
click at [359, 104] on div "hero . moveUp ( 2 ) hero . moveRight ( 2 ) pathFree = hero . canMoveRight ( ) i…" at bounding box center [387, 152] width 164 height 169
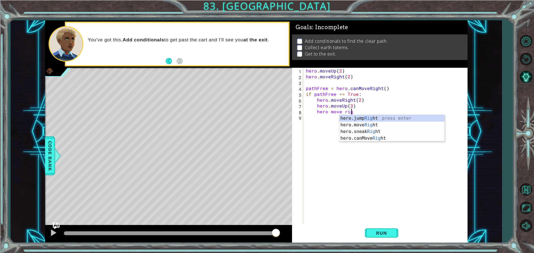
scroll to position [0, 3]
click at [365, 124] on div "hero.jump Righ t press enter hero.move Righ t press enter hero.sneak Righ t pre…" at bounding box center [391, 135] width 105 height 40
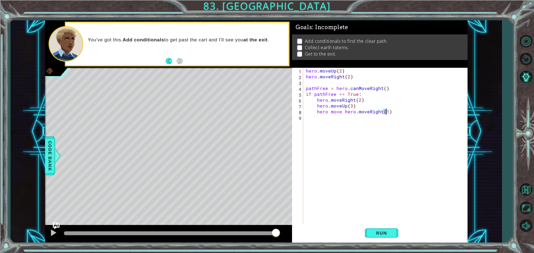
scroll to position [0, 5]
drag, startPoint x: 343, startPoint y: 112, endPoint x: 317, endPoint y: 112, distance: 25.8
click at [317, 112] on div "hero . moveUp ( 2 ) hero . moveRight ( 2 ) pathFree = hero . canMoveRight ( ) i…" at bounding box center [387, 152] width 164 height 169
type textarea "hero.moveRight(2)"
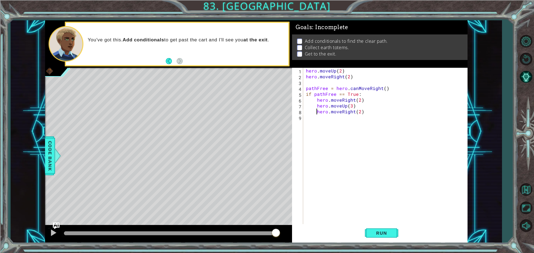
click at [367, 111] on div "hero . moveUp ( 2 ) hero . moveRight ( 2 ) pathFree = hero . canMoveRight ( ) i…" at bounding box center [387, 152] width 164 height 169
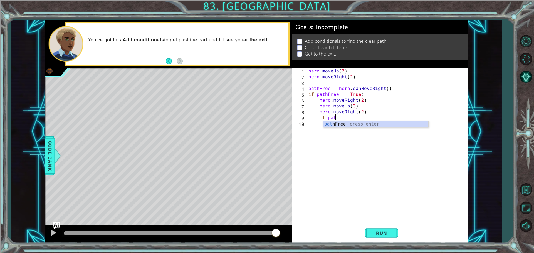
scroll to position [0, 1]
click at [341, 125] on div "path Free press enter" at bounding box center [375, 131] width 105 height 20
type textarea "if pathFree == False:"
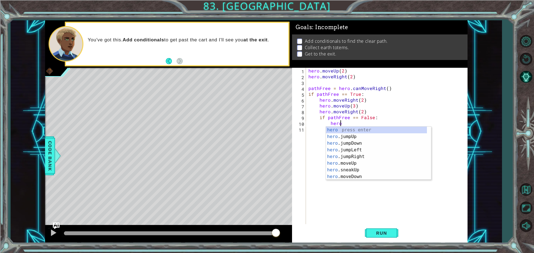
scroll to position [0, 2]
click at [364, 162] on div "hero press enter hero .jumpUp press enter hero .jumpDown press enter hero .jump…" at bounding box center [376, 160] width 101 height 67
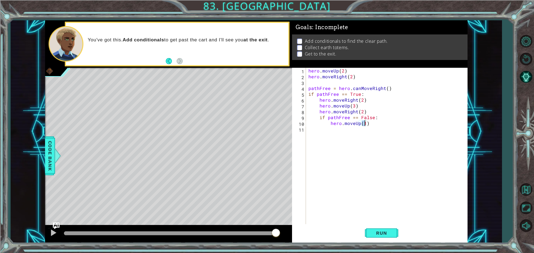
type textarea "hero.moveUp(2)"
click at [372, 128] on div "hero . moveUp ( 2 ) hero . moveRight ( 2 ) pathFree = hero . canMoveRight ( ) i…" at bounding box center [387, 152] width 161 height 169
click at [372, 123] on div "hero . moveUp ( 2 ) hero . moveRight ( 2 ) pathFree = hero . canMoveRight ( ) i…" at bounding box center [387, 152] width 161 height 169
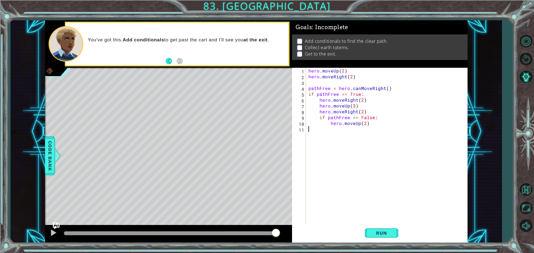
type textarea "hero.moveUp(2)"
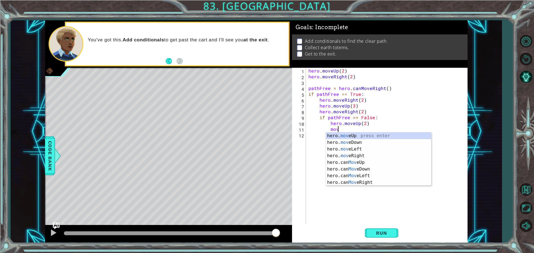
scroll to position [0, 2]
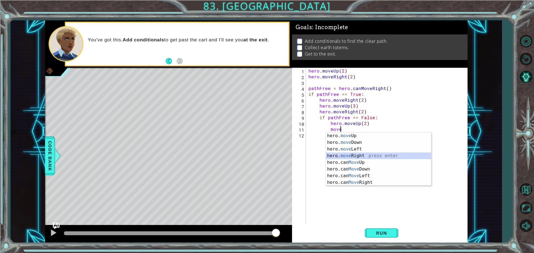
click at [357, 153] on div "hero. move Up press enter hero. move Down press enter hero. move Left press ent…" at bounding box center [378, 166] width 105 height 67
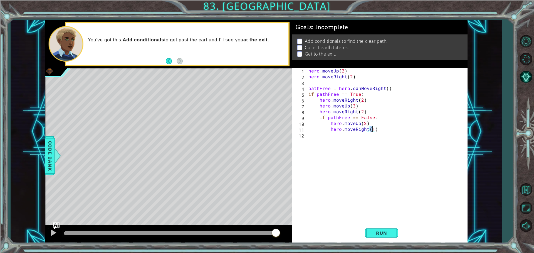
type textarea "hero.moveRight(2)"
click at [380, 132] on div "hero . moveUp ( 2 ) hero . moveRight ( 2 ) pathFree = hero . canMoveRight ( ) i…" at bounding box center [387, 152] width 161 height 169
click at [374, 129] on div "hero . moveUp ( 2 ) hero . moveRight ( 2 ) pathFree = hero . canMoveRight ( ) i…" at bounding box center [387, 152] width 161 height 169
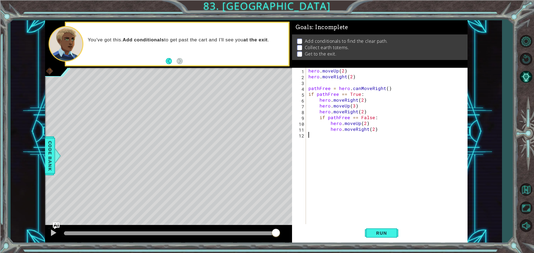
type textarea "hero.moveRight(2)"
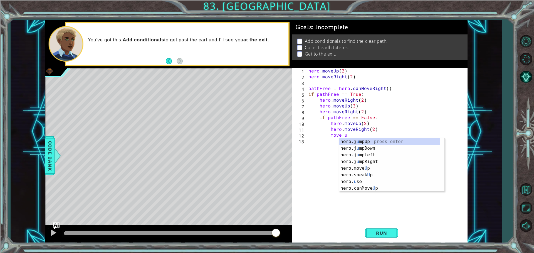
scroll to position [0, 2]
click at [378, 140] on div "hero.move Up press enter hero.sneak Up press enter hero.jump Up press enter her…" at bounding box center [391, 168] width 105 height 60
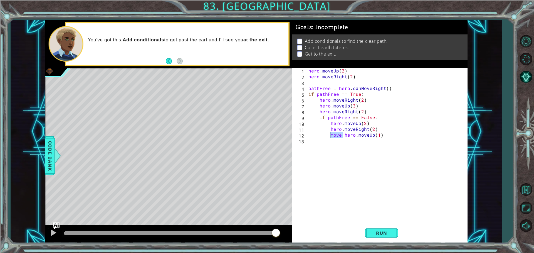
drag, startPoint x: 342, startPoint y: 135, endPoint x: 329, endPoint y: 137, distance: 13.5
click at [329, 137] on div "hero . moveUp ( 2 ) hero . moveRight ( 2 ) pathFree = hero . canMoveRight ( ) i…" at bounding box center [387, 152] width 161 height 169
type textarea "hero.moveUp(1)"
click at [369, 137] on div "hero . moveUp ( 2 ) hero . moveRight ( 2 ) pathFree = hero . canMoveRight ( ) i…" at bounding box center [387, 152] width 161 height 169
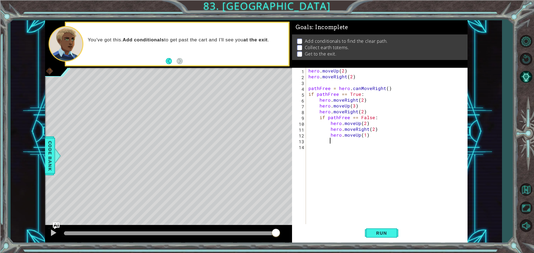
click at [369, 134] on div "hero . moveUp ( 2 ) hero . moveRight ( 2 ) pathFree = hero . canMoveRight ( ) i…" at bounding box center [387, 152] width 161 height 169
click at [369, 136] on div "hero . moveUp ( 2 ) hero . moveRight ( 2 ) pathFree = hero . canMoveRight ( ) i…" at bounding box center [387, 152] width 161 height 169
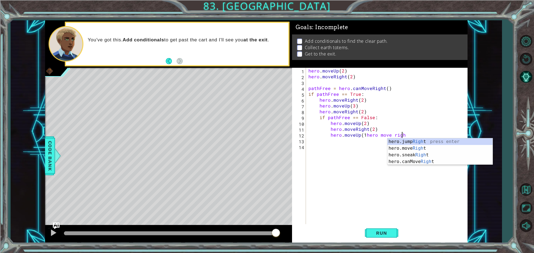
scroll to position [0, 6]
click at [440, 149] on div "hero.jump Righ t press enter hero.move Righ t press enter hero.sneak Righ t pre…" at bounding box center [439, 158] width 105 height 40
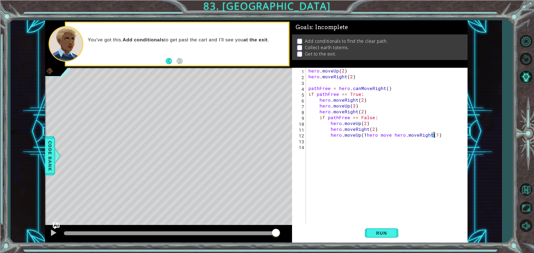
click at [365, 136] on div "hero . moveUp ( 2 ) hero . moveRight ( 2 ) pathFree = hero . canMoveRight ( ) i…" at bounding box center [387, 152] width 161 height 169
drag, startPoint x: 356, startPoint y: 141, endPoint x: 327, endPoint y: 142, distance: 28.9
click at [327, 142] on div "hero . moveUp ( 2 ) hero . moveRight ( 2 ) pathFree = hero . canMoveRight ( ) i…" at bounding box center [387, 152] width 161 height 169
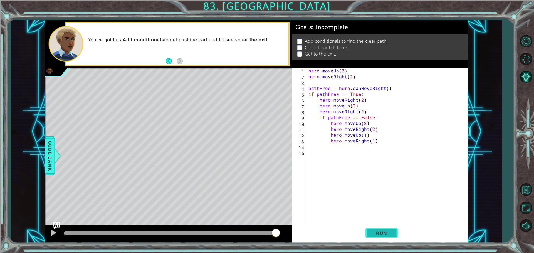
type textarea "hero.moveRight(1)"
click at [379, 226] on button "Run" at bounding box center [381, 233] width 33 height 18
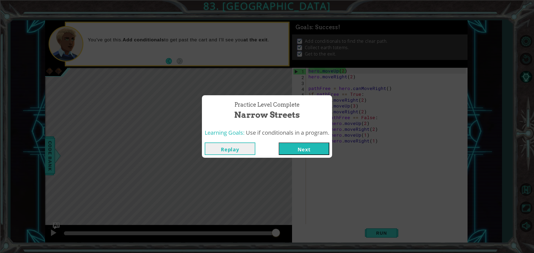
click at [327, 147] on button "Next" at bounding box center [303, 149] width 51 height 13
